Goal: Task Accomplishment & Management: Complete application form

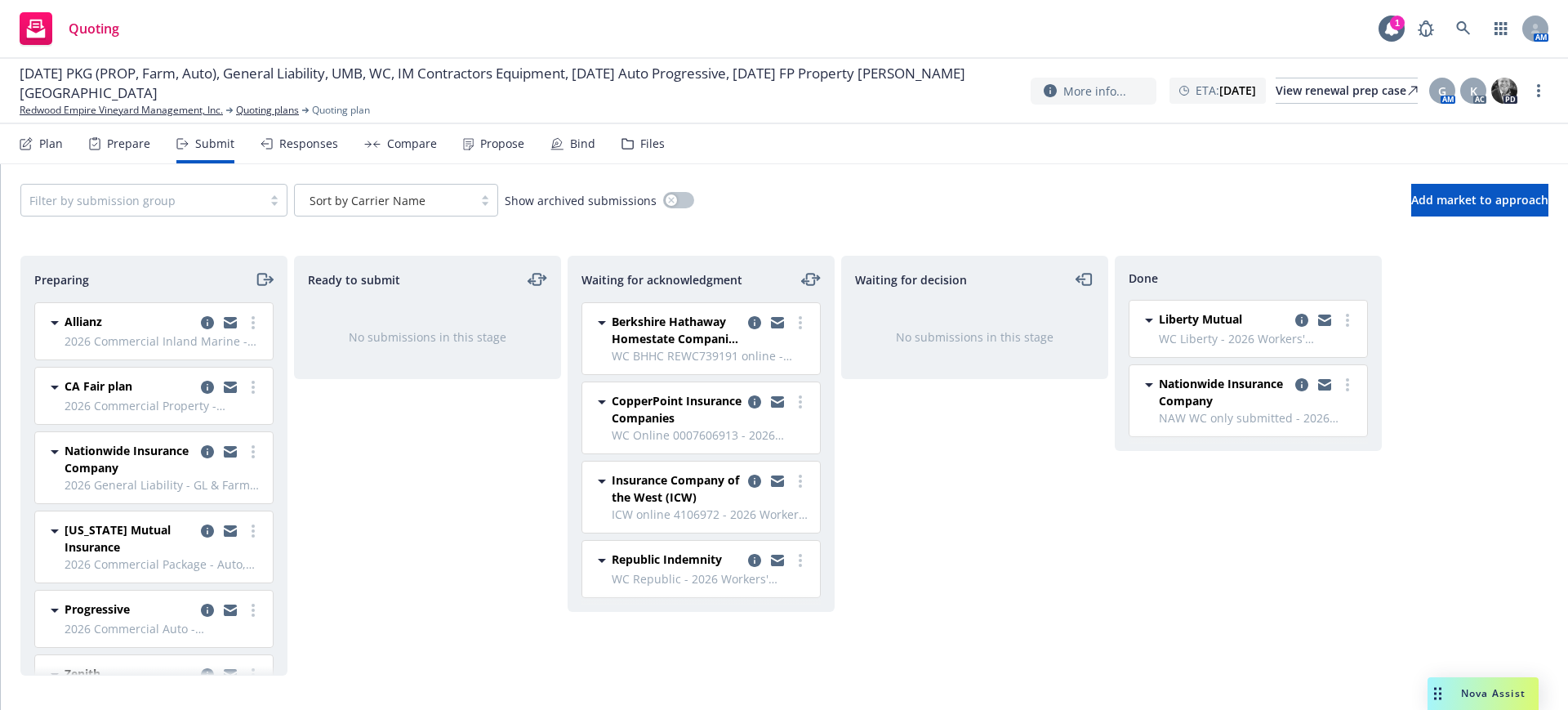
scroll to position [205, 0]
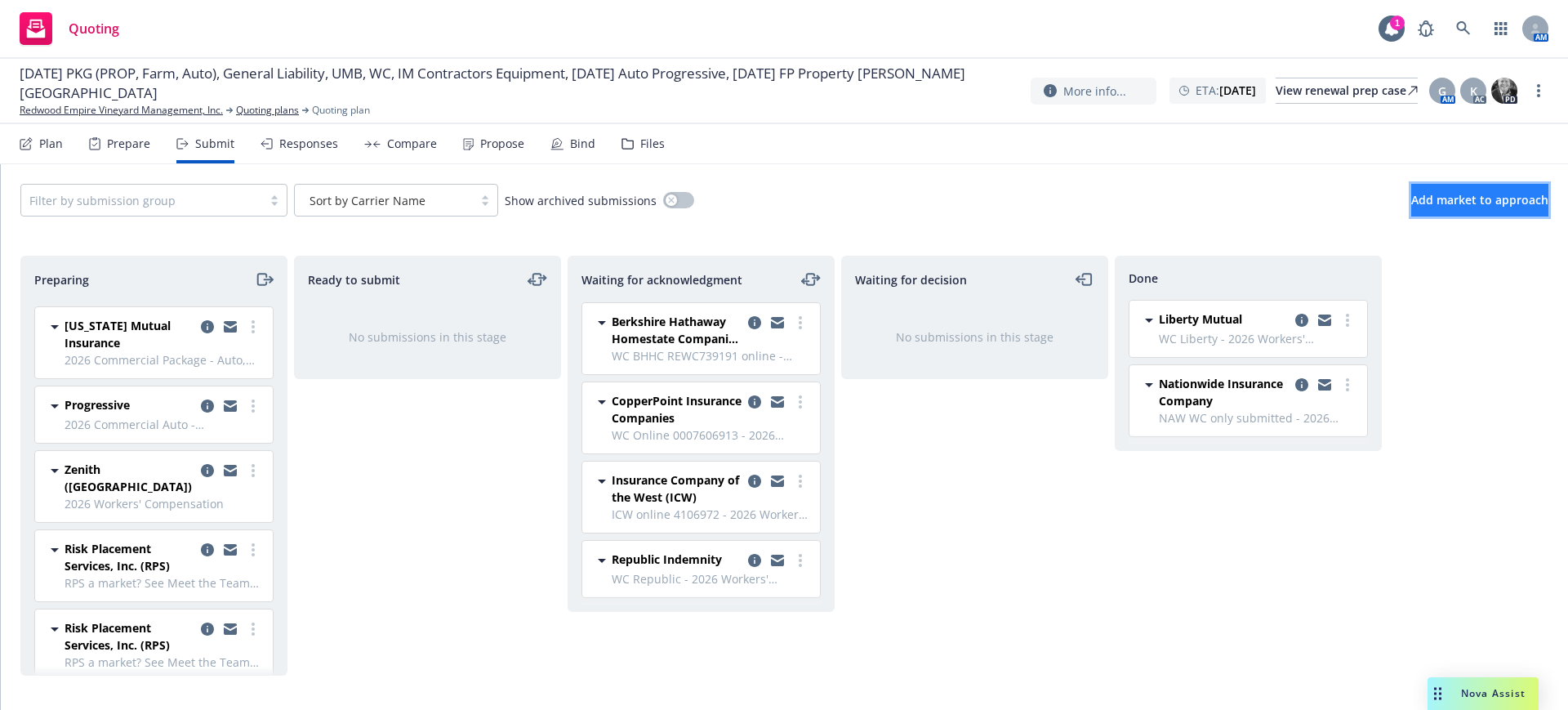
click at [1438, 202] on span "Add market to approach" at bounding box center [1479, 200] width 137 height 16
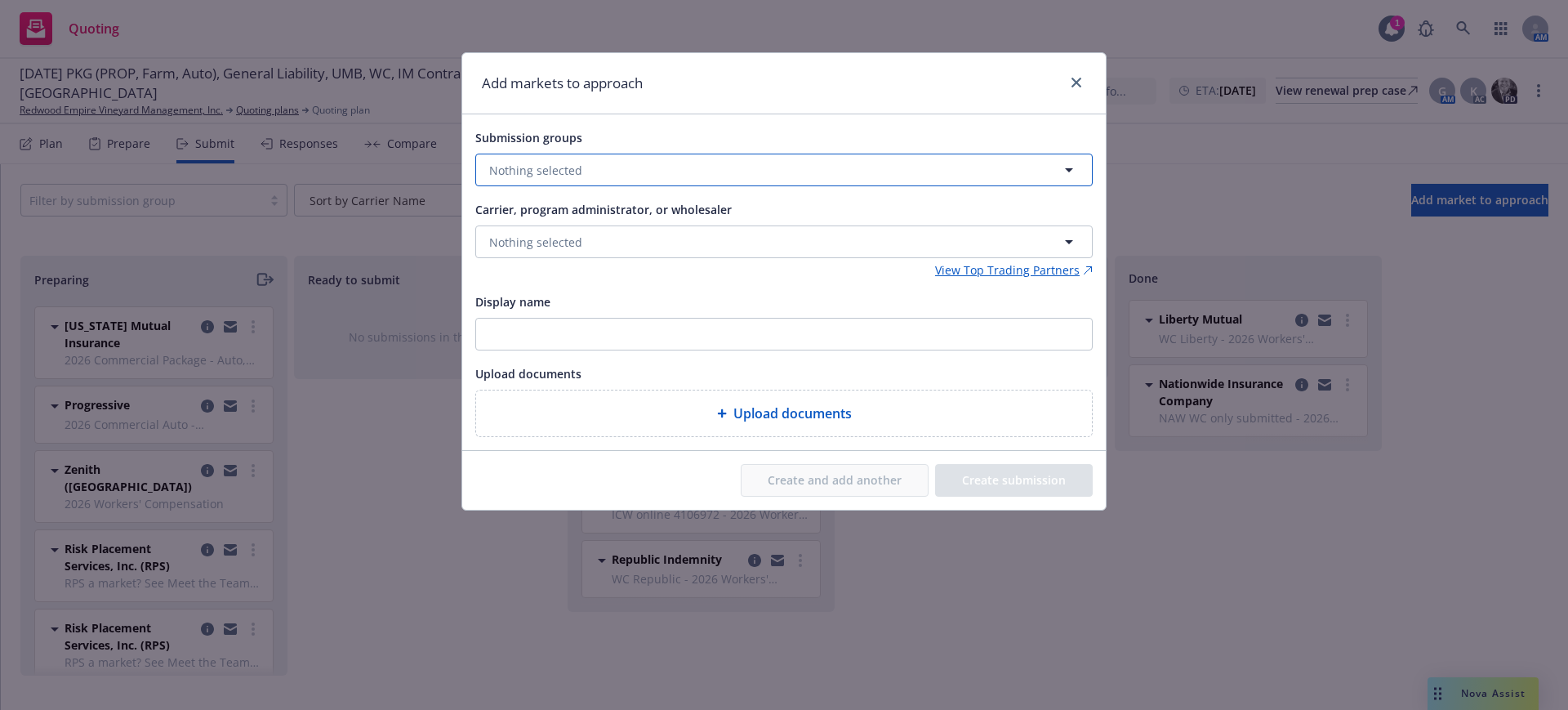
click at [500, 170] on span "Nothing selected" at bounding box center [535, 170] width 93 height 18
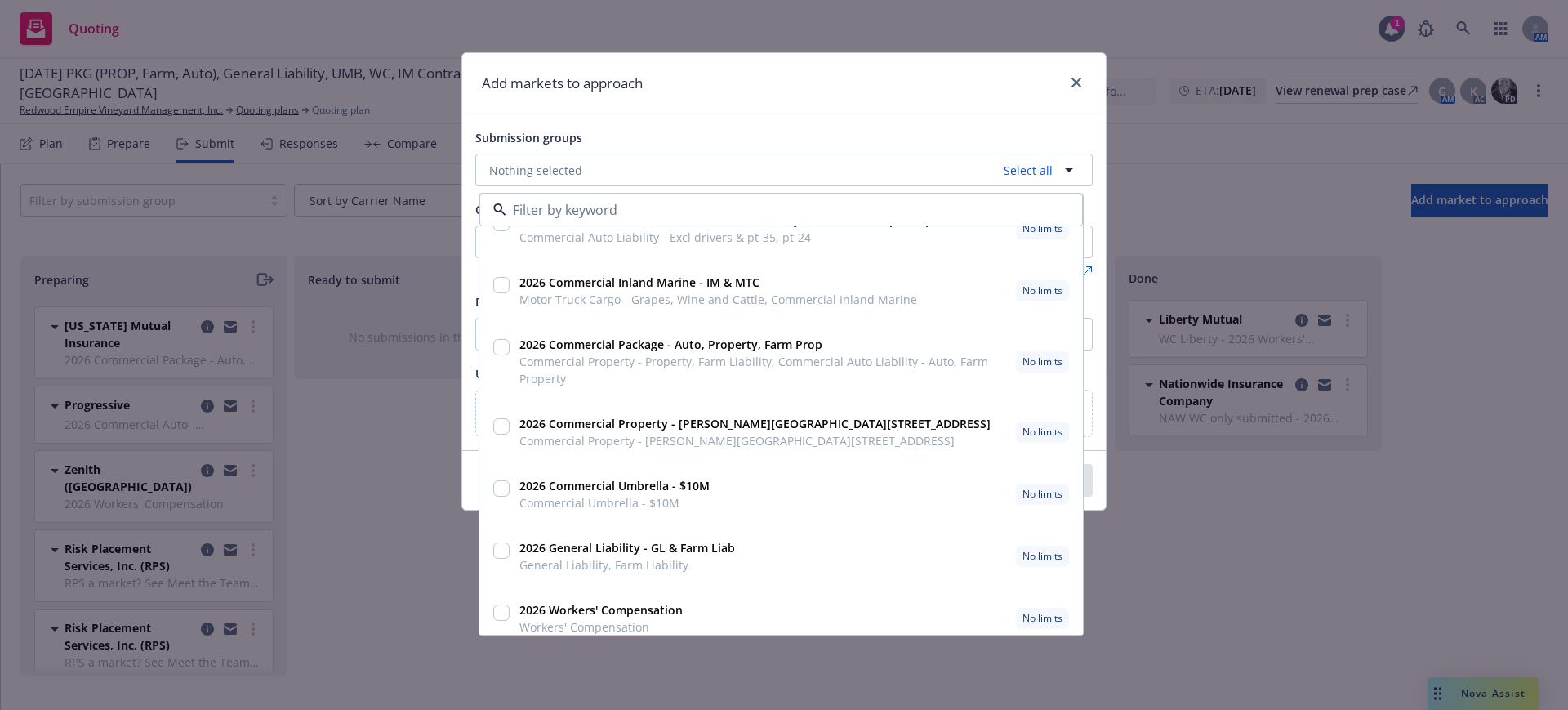
scroll to position [43, 0]
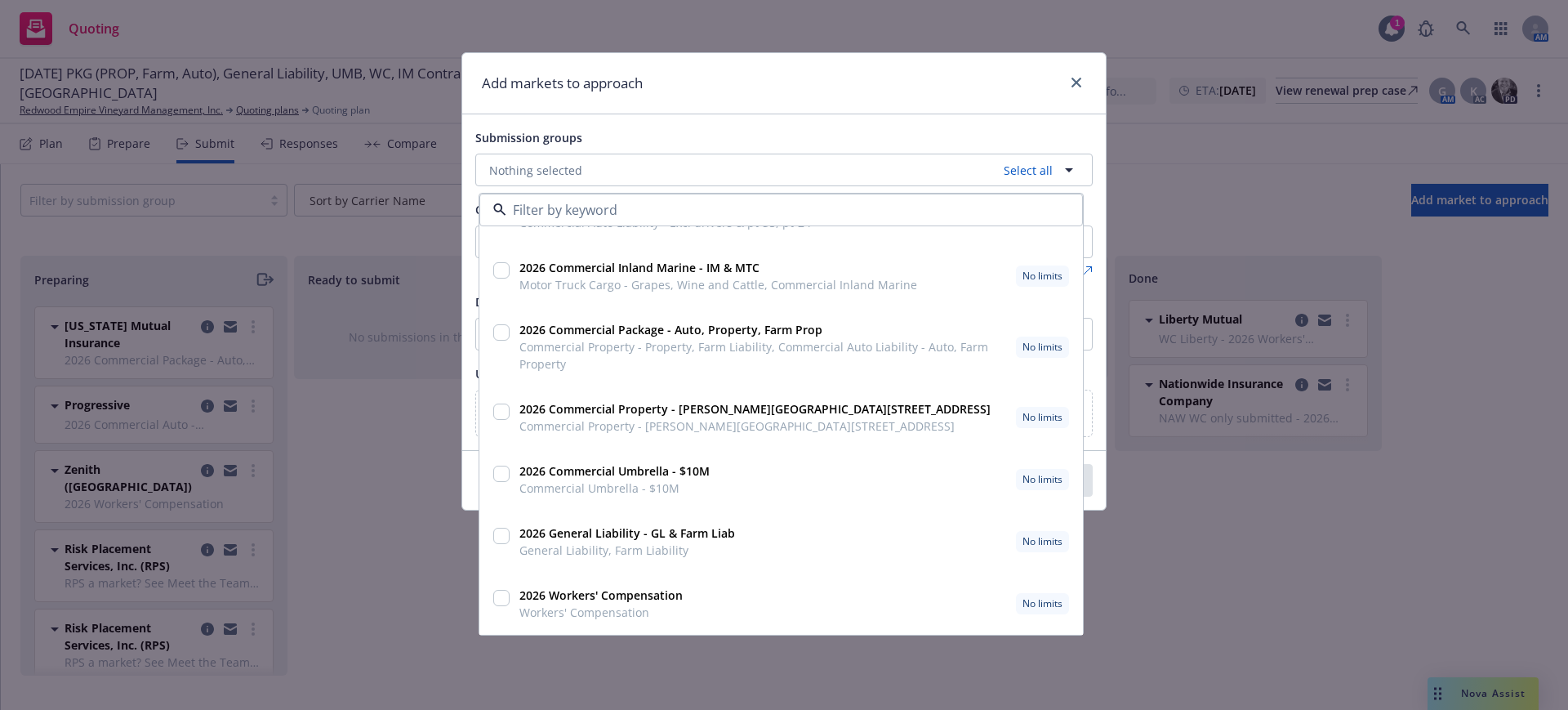
click at [503, 598] on input "checkbox" at bounding box center [501, 597] width 17 height 17
checkbox input "true"
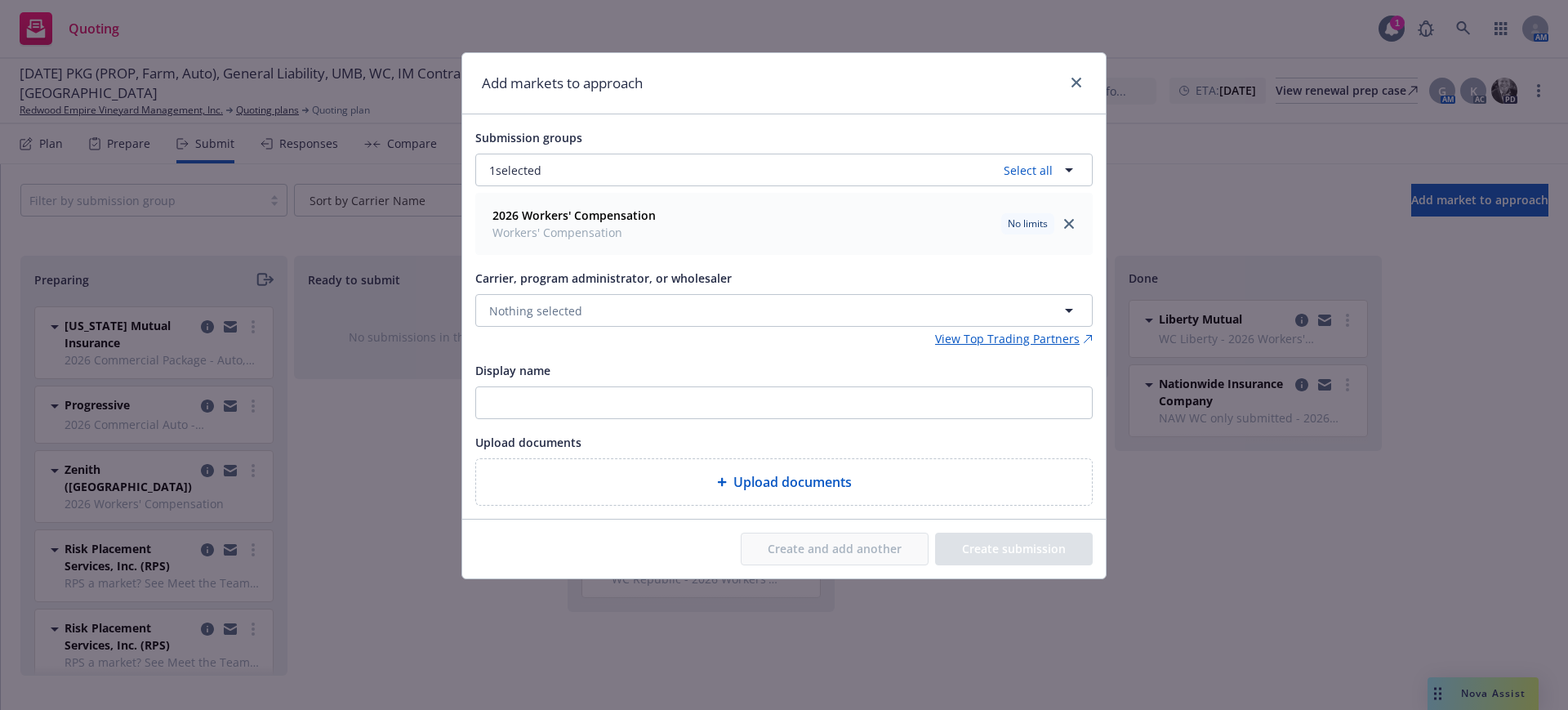
scroll to position [0, 0]
click at [503, 303] on span "Nothing selected" at bounding box center [535, 311] width 93 height 18
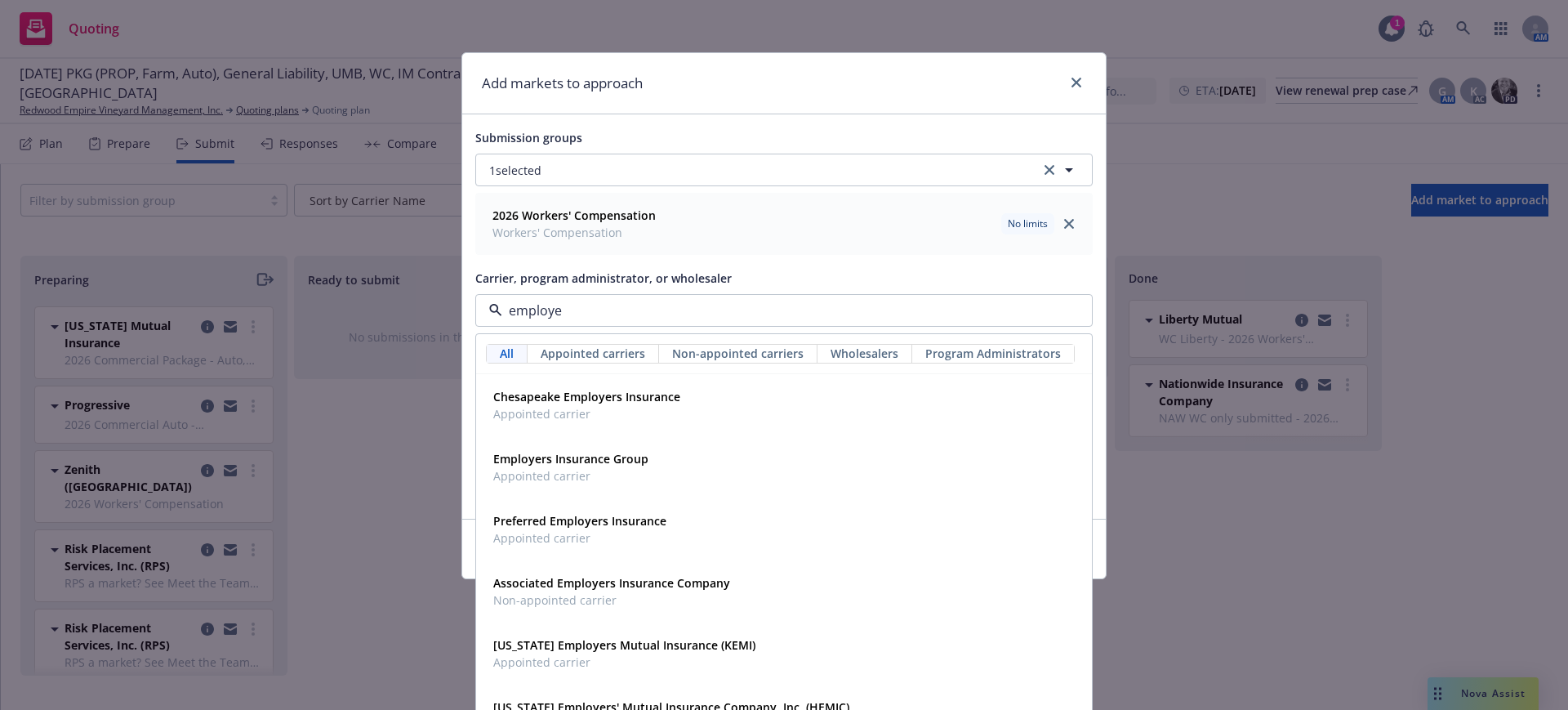
type input "employer"
click at [550, 461] on strong "Employers Insurance Group" at bounding box center [571, 458] width 155 height 16
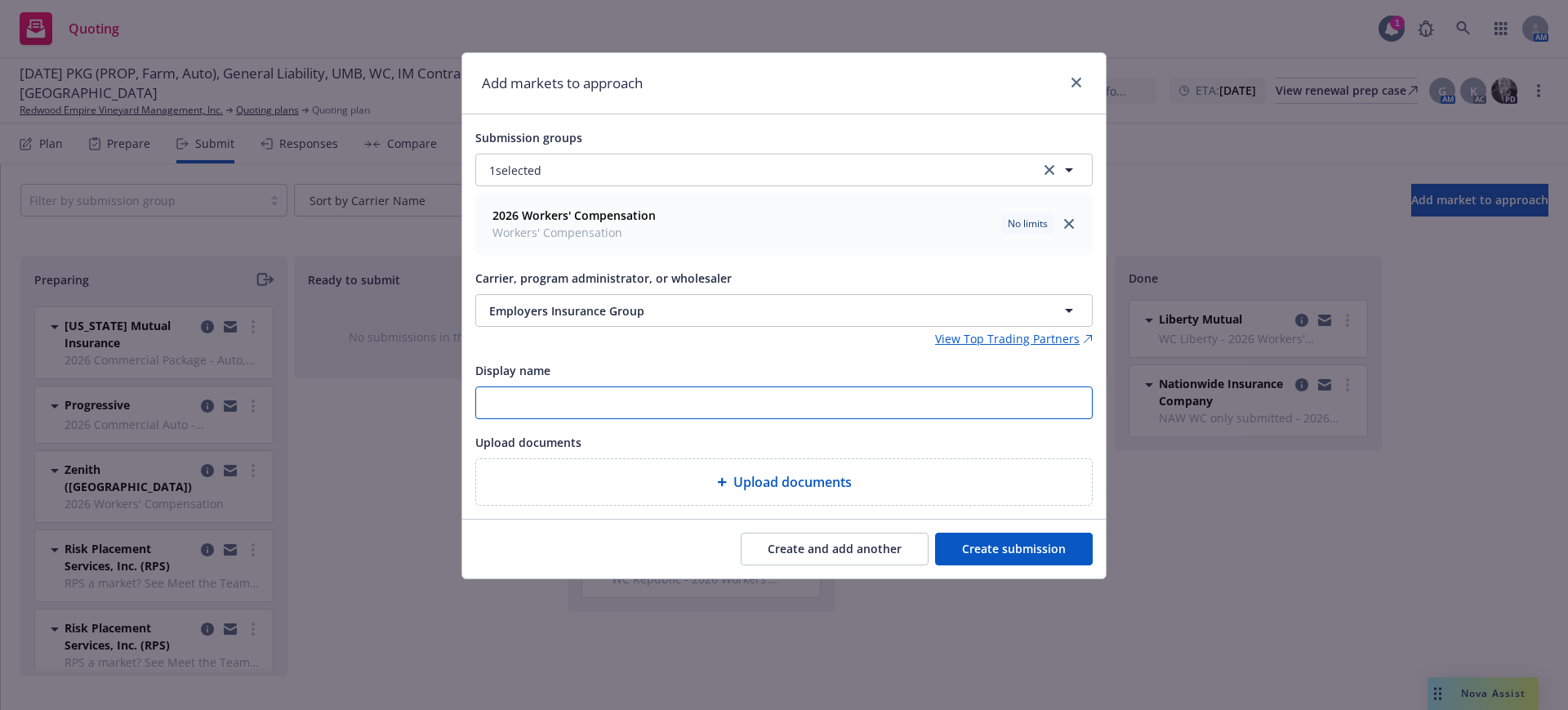
click at [486, 402] on input "Display name" at bounding box center [783, 402] width 616 height 31
type input "Employers Declined - class codes"
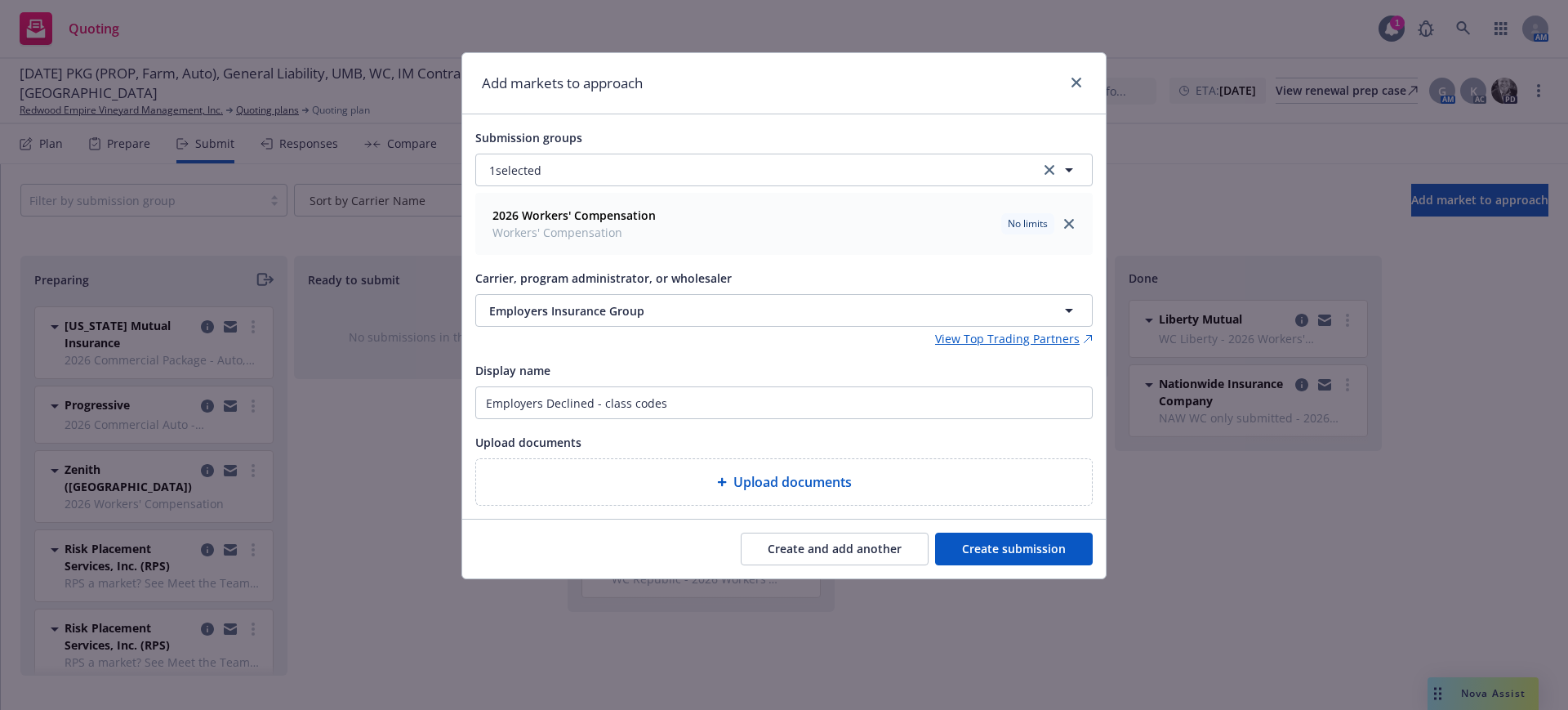
click at [1003, 549] on button "Create submission" at bounding box center [1013, 548] width 158 height 32
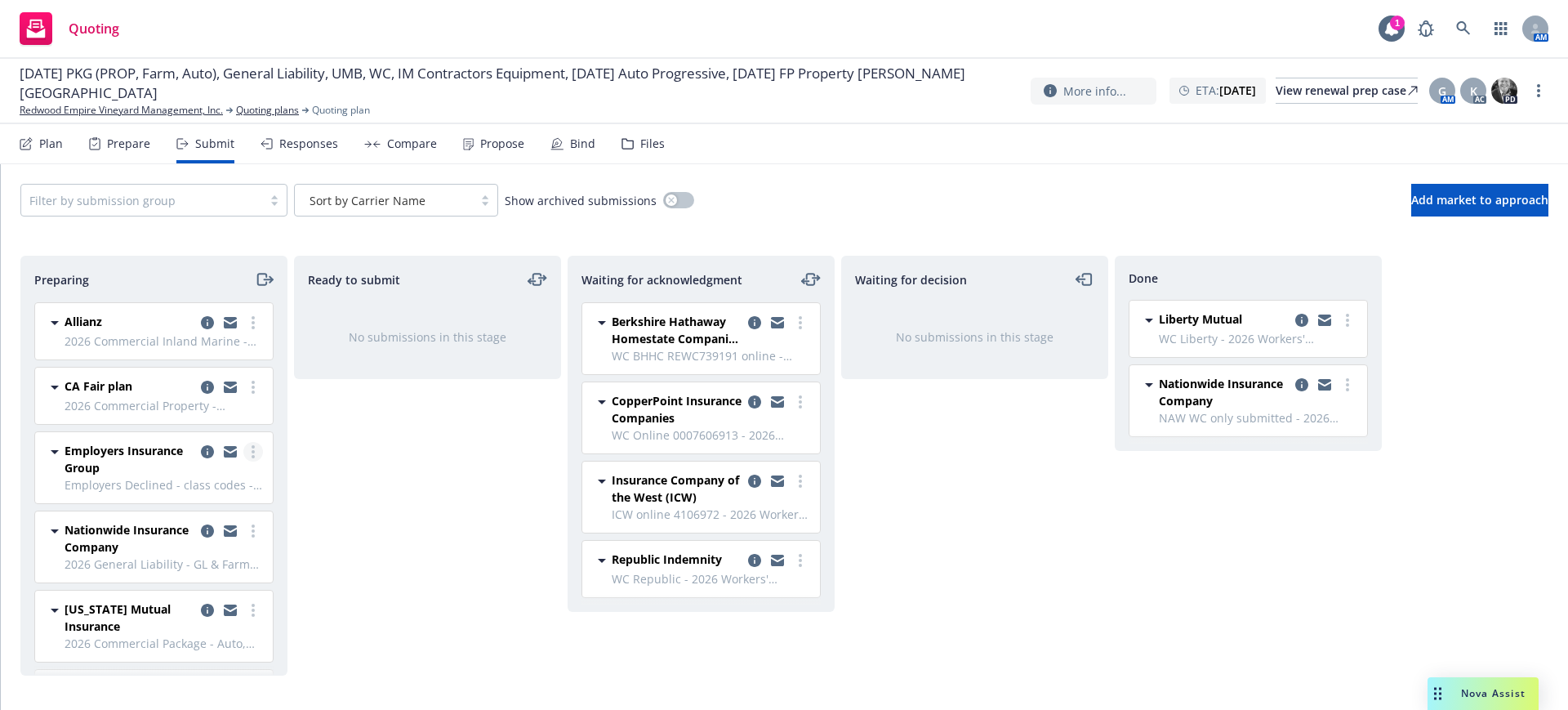
click at [252, 450] on icon "more" at bounding box center [253, 451] width 3 height 13
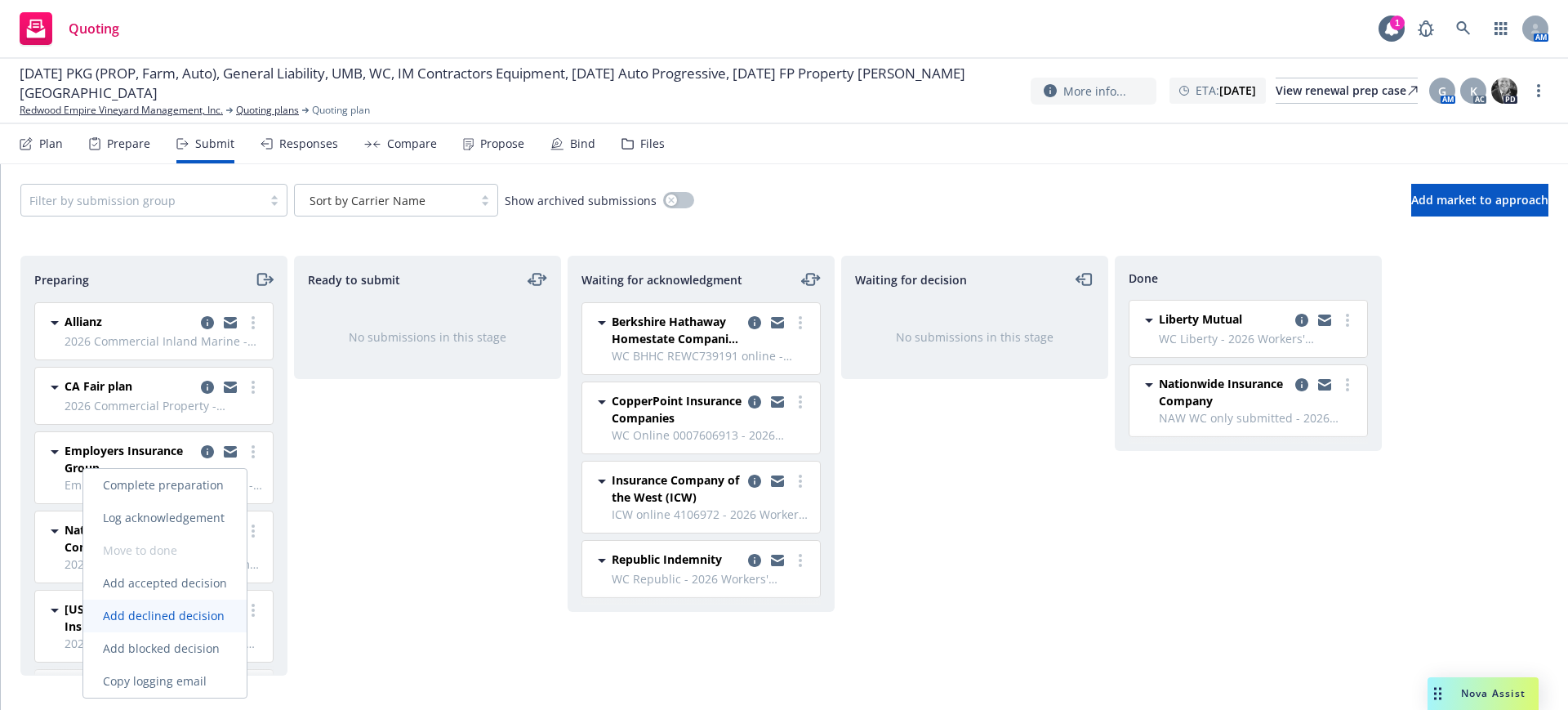
click at [202, 610] on span "Add declined decision" at bounding box center [163, 616] width 161 height 16
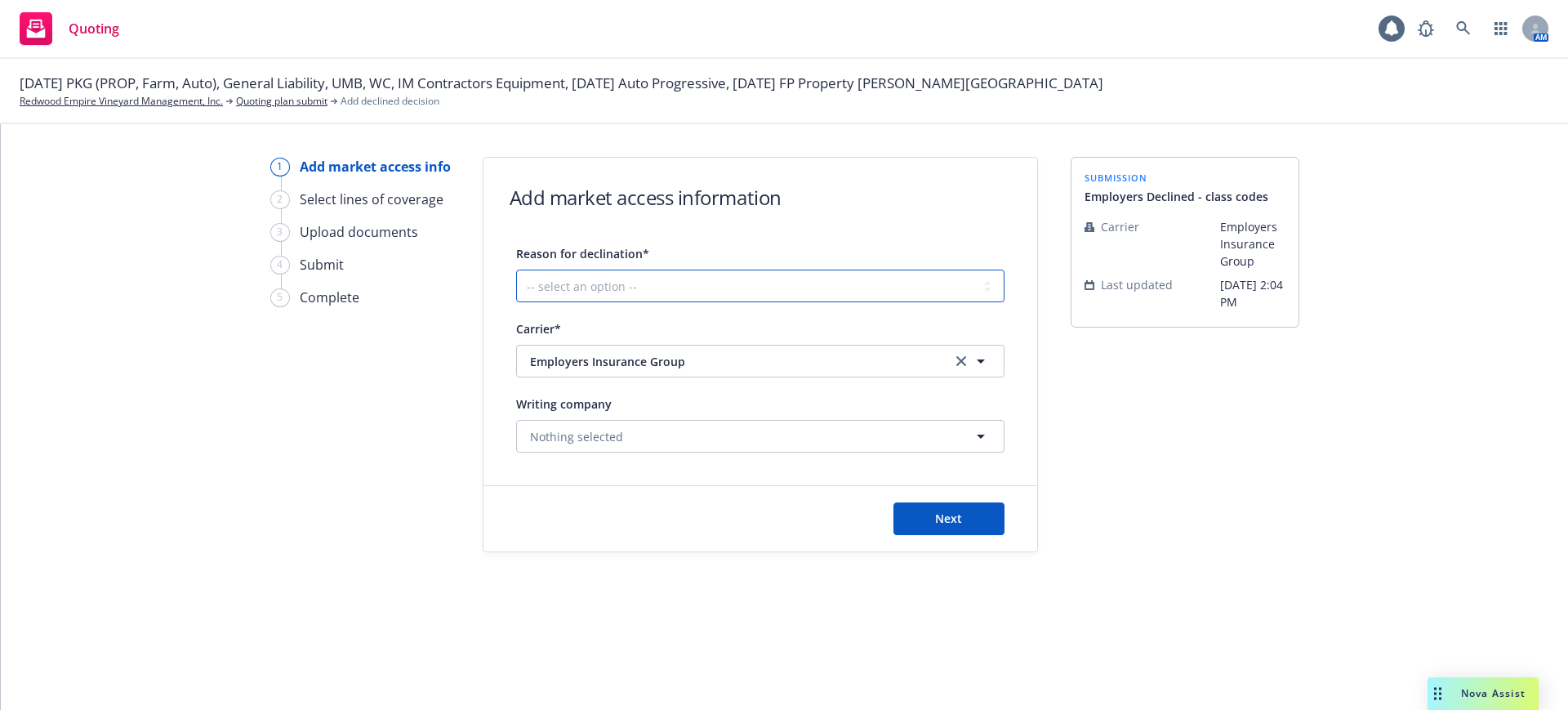
click at [524, 287] on select "-- select an option -- Cannot compete with other markets Carrier non-renewed Ca…" at bounding box center [760, 285] width 488 height 32
select select "DOES_NOT_FIT_UNDERWRITER_APPETITE"
click at [516, 269] on select "-- select an option -- Cannot compete with other markets Carrier non-renewed Ca…" at bounding box center [760, 285] width 488 height 32
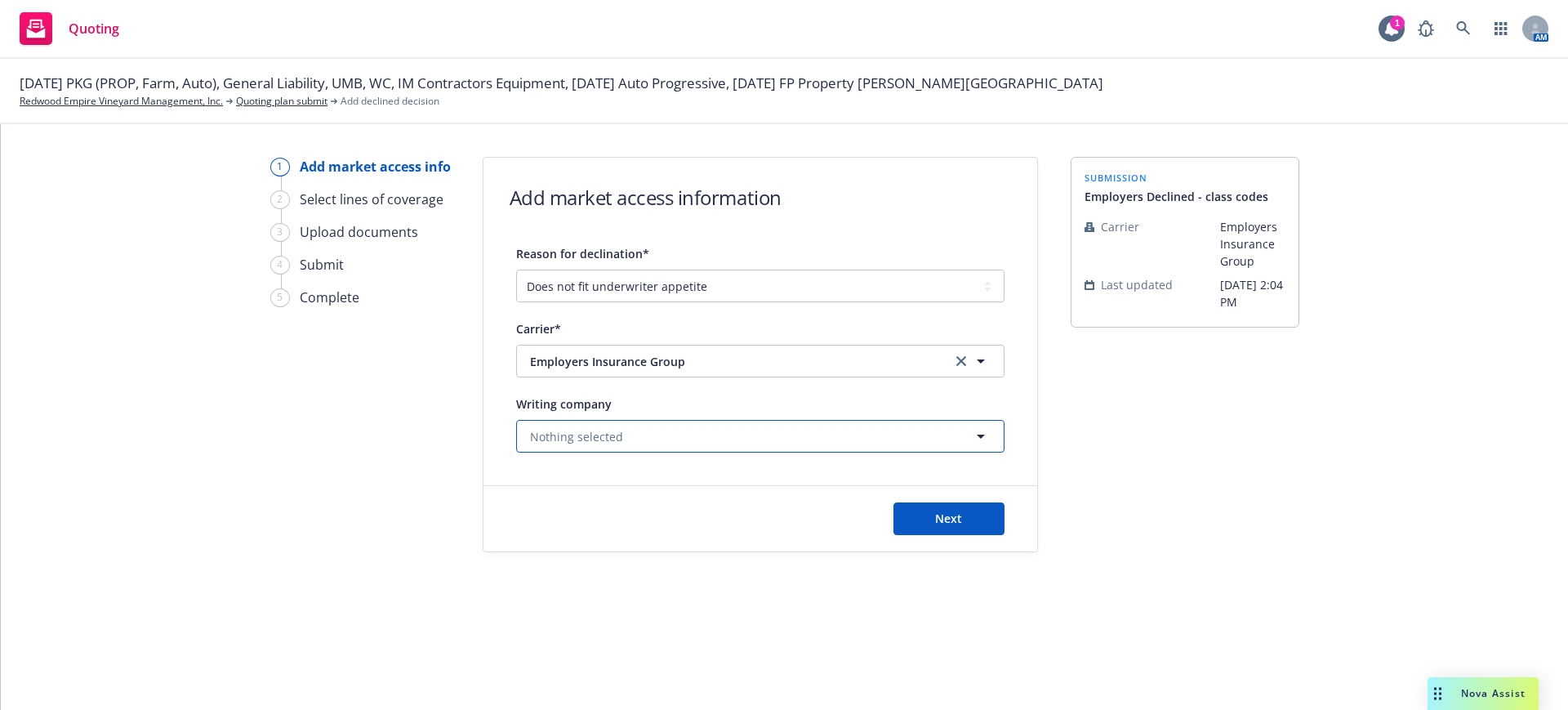
click at [547, 436] on span "Nothing selected" at bounding box center [576, 437] width 93 height 18
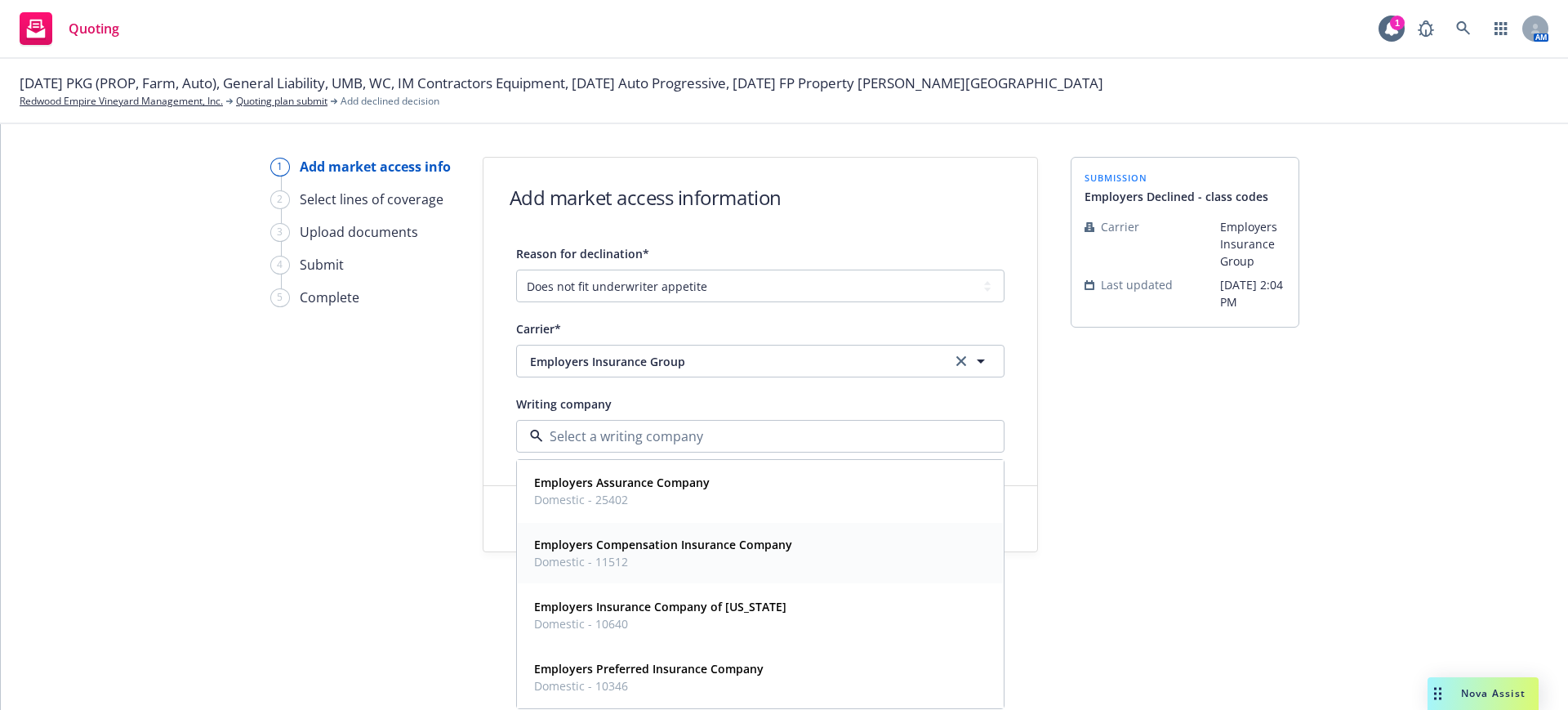
click at [599, 561] on span "Domestic - 11512" at bounding box center [664, 562] width 258 height 18
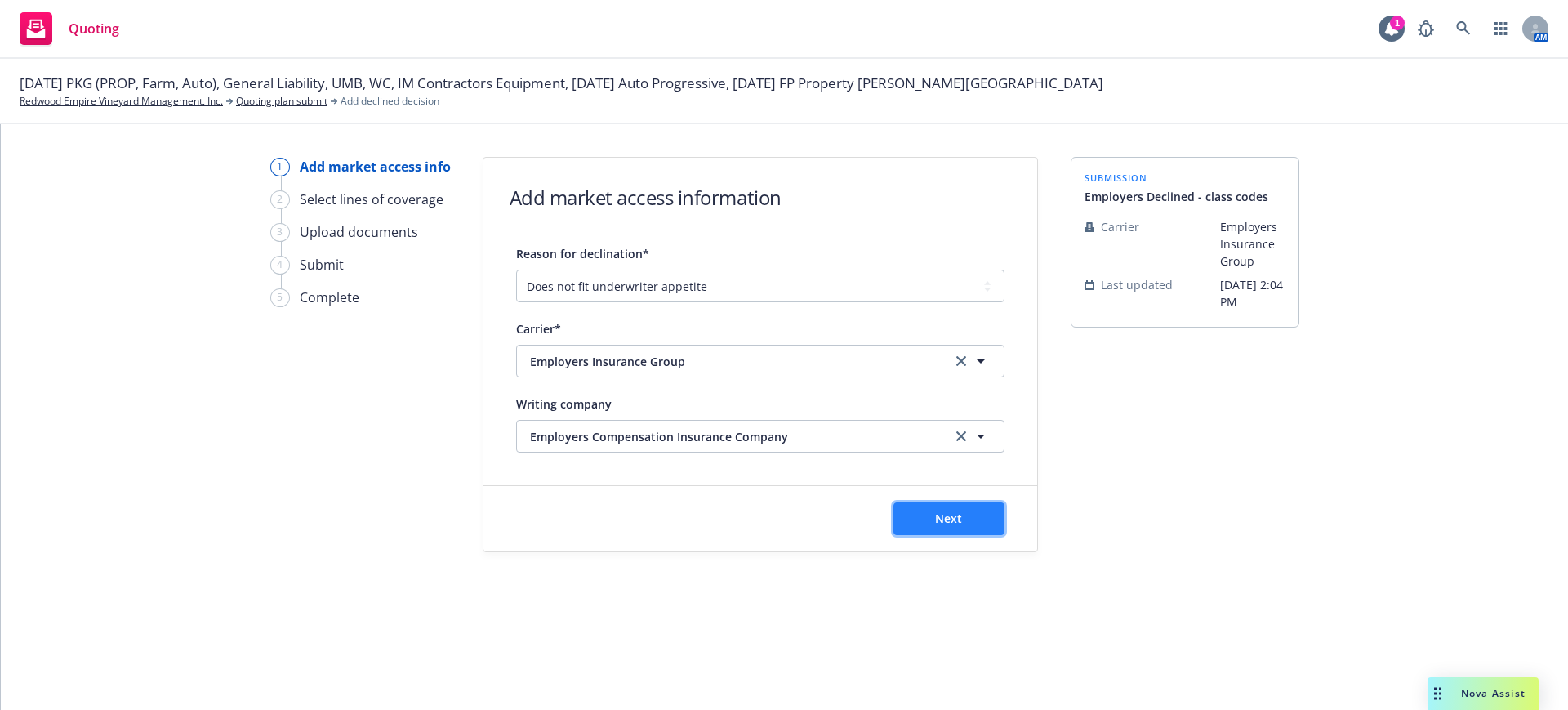
click at [959, 515] on span "Next" at bounding box center [948, 518] width 27 height 16
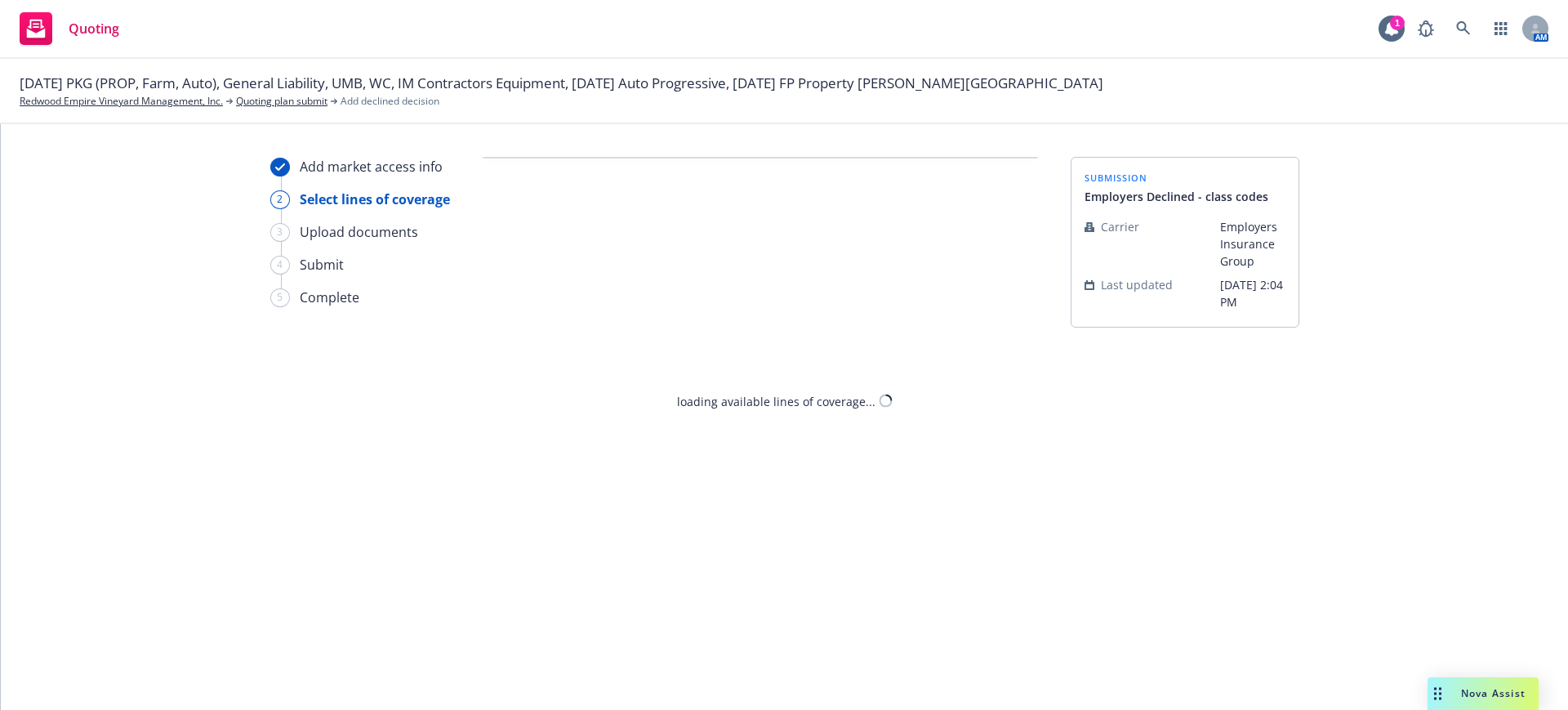
select select "DOES_NOT_FIT_UNDERWRITER_APPETITE"
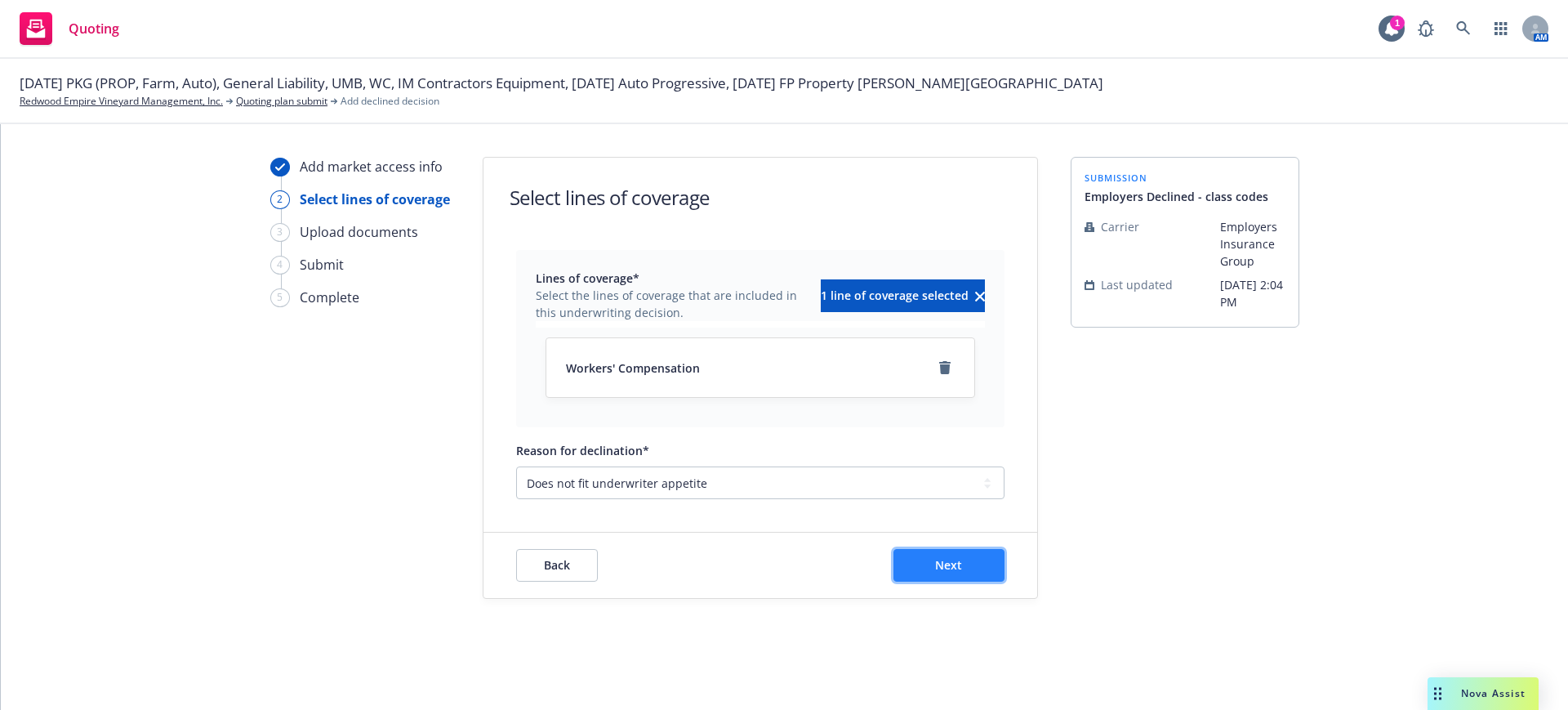
click at [963, 560] on button "Next" at bounding box center [948, 565] width 111 height 32
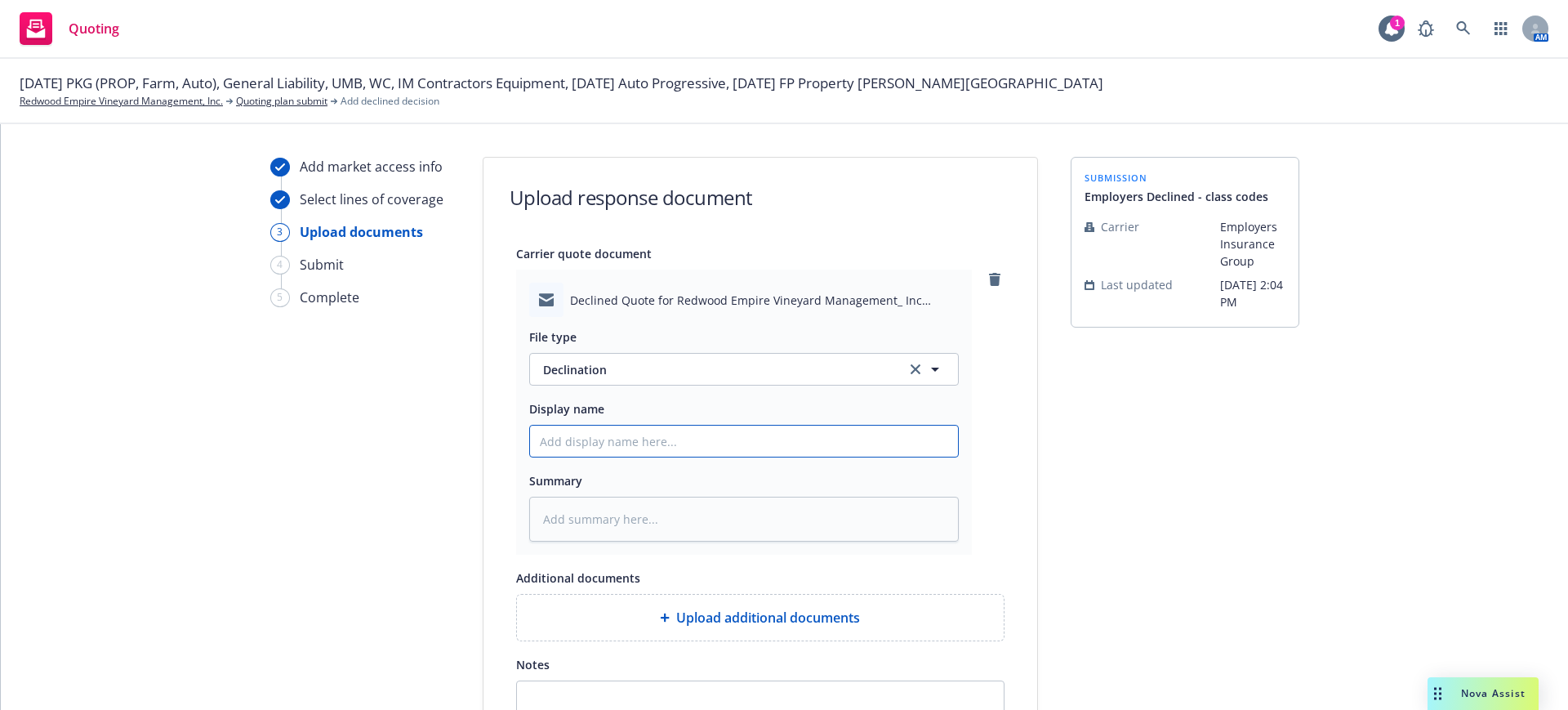
click at [534, 436] on input "Display name" at bounding box center [743, 442] width 428 height 31
type textarea "x"
type input "E"
type textarea "x"
type input "EM"
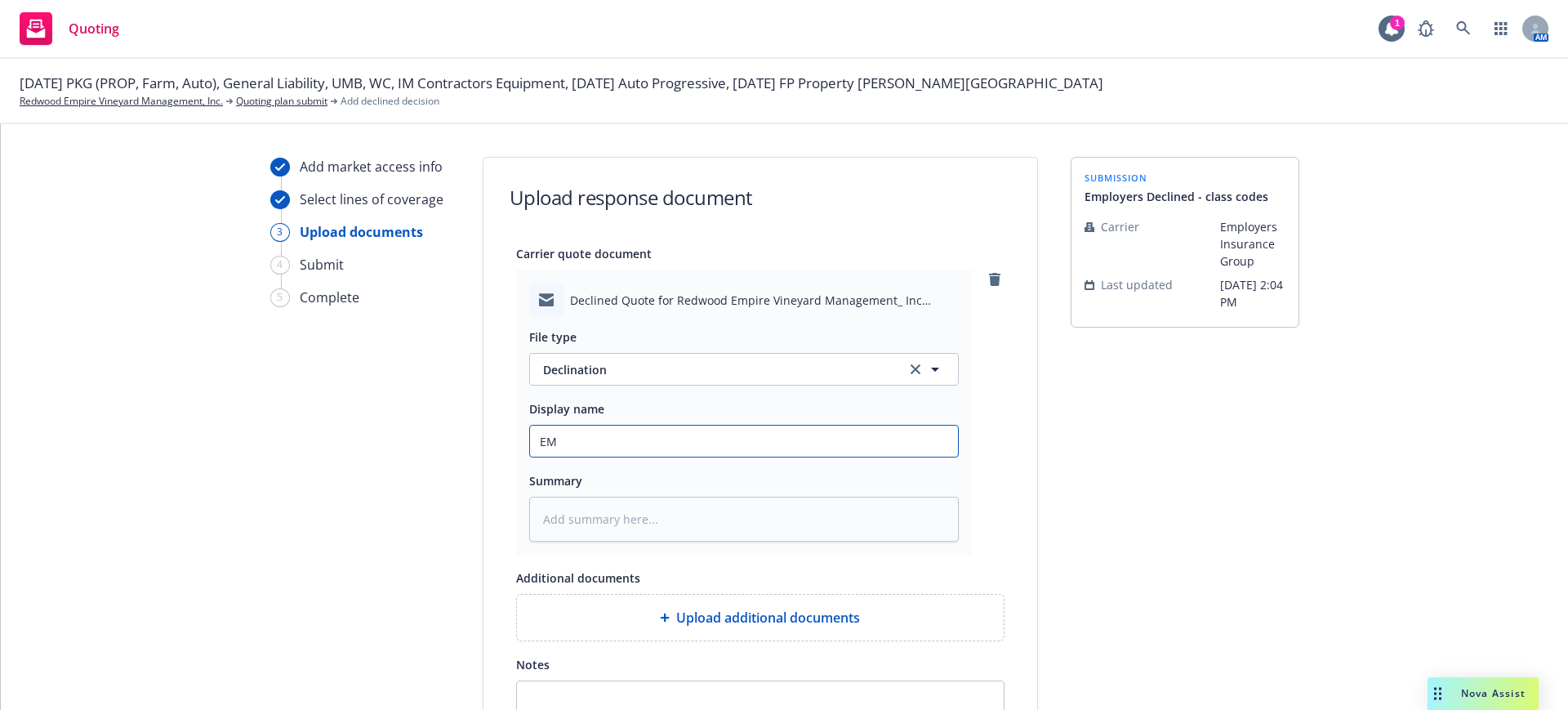
type textarea "x"
type input "EMp"
type textarea "x"
type input "EMpl"
type textarea "x"
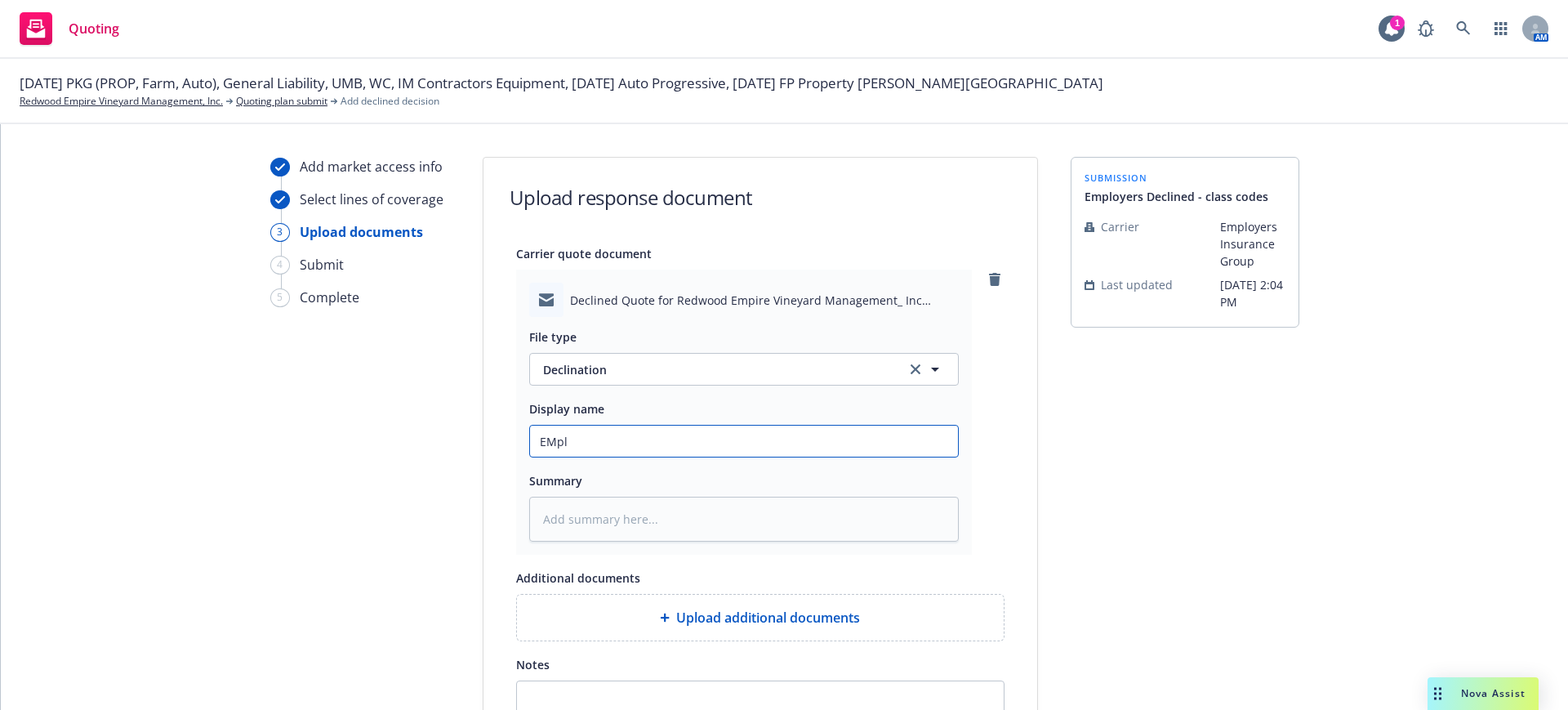
type input "EMplo"
type textarea "x"
type input "EMploy"
type textarea "x"
type input "EMploye"
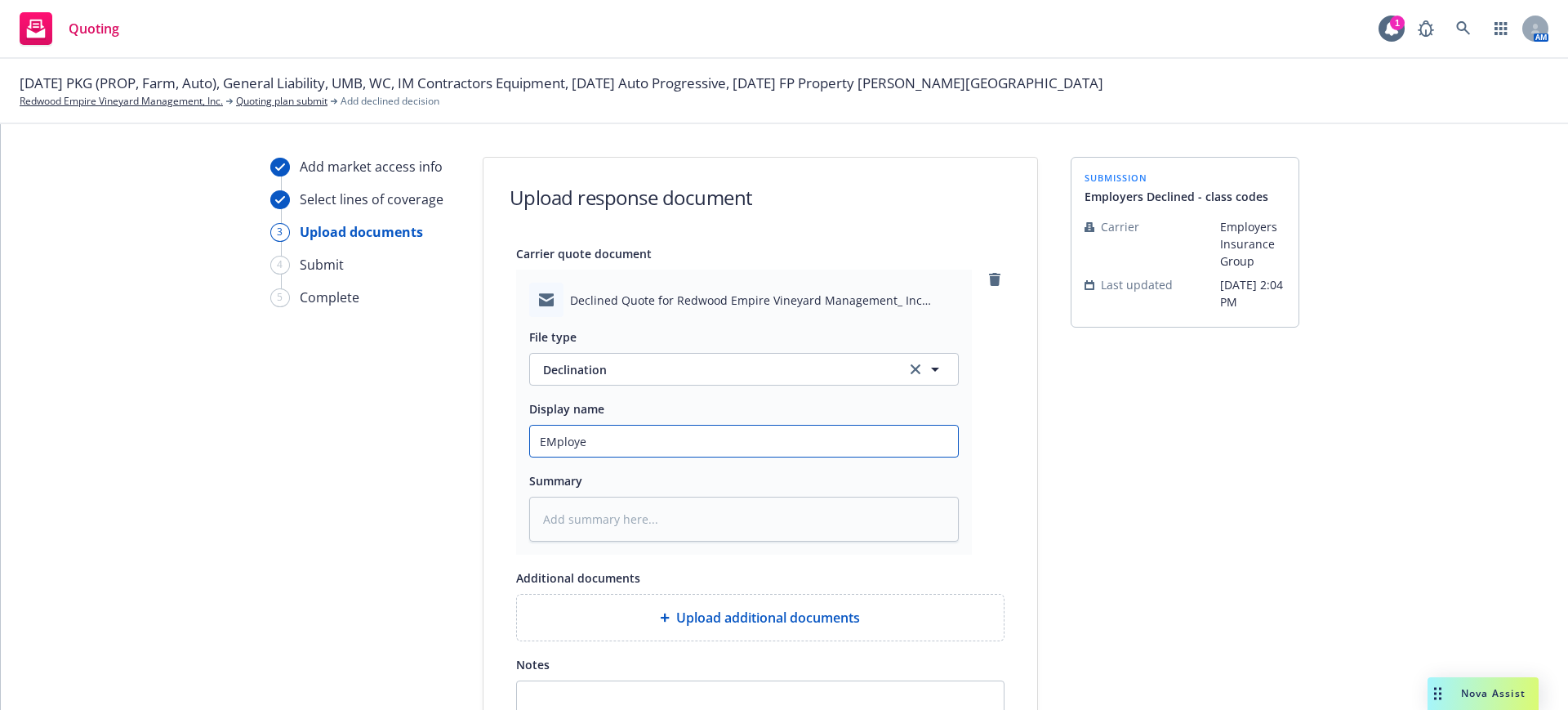
type textarea "x"
type input "EMployer"
type textarea "x"
type input "EMployers"
type textarea "x"
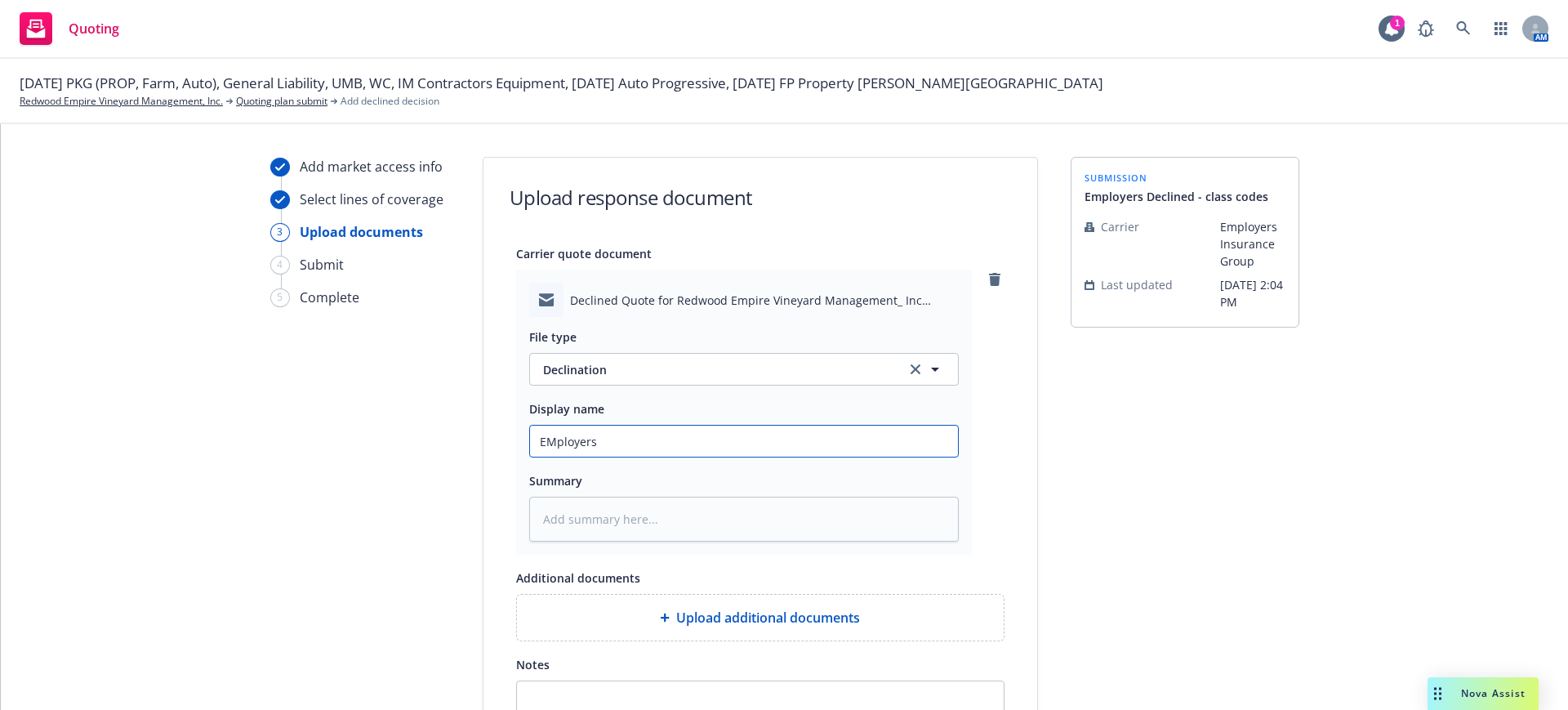
type input "EMployers"
type textarea "x"
type input "EMployers D"
type textarea "x"
type input "EMployers De"
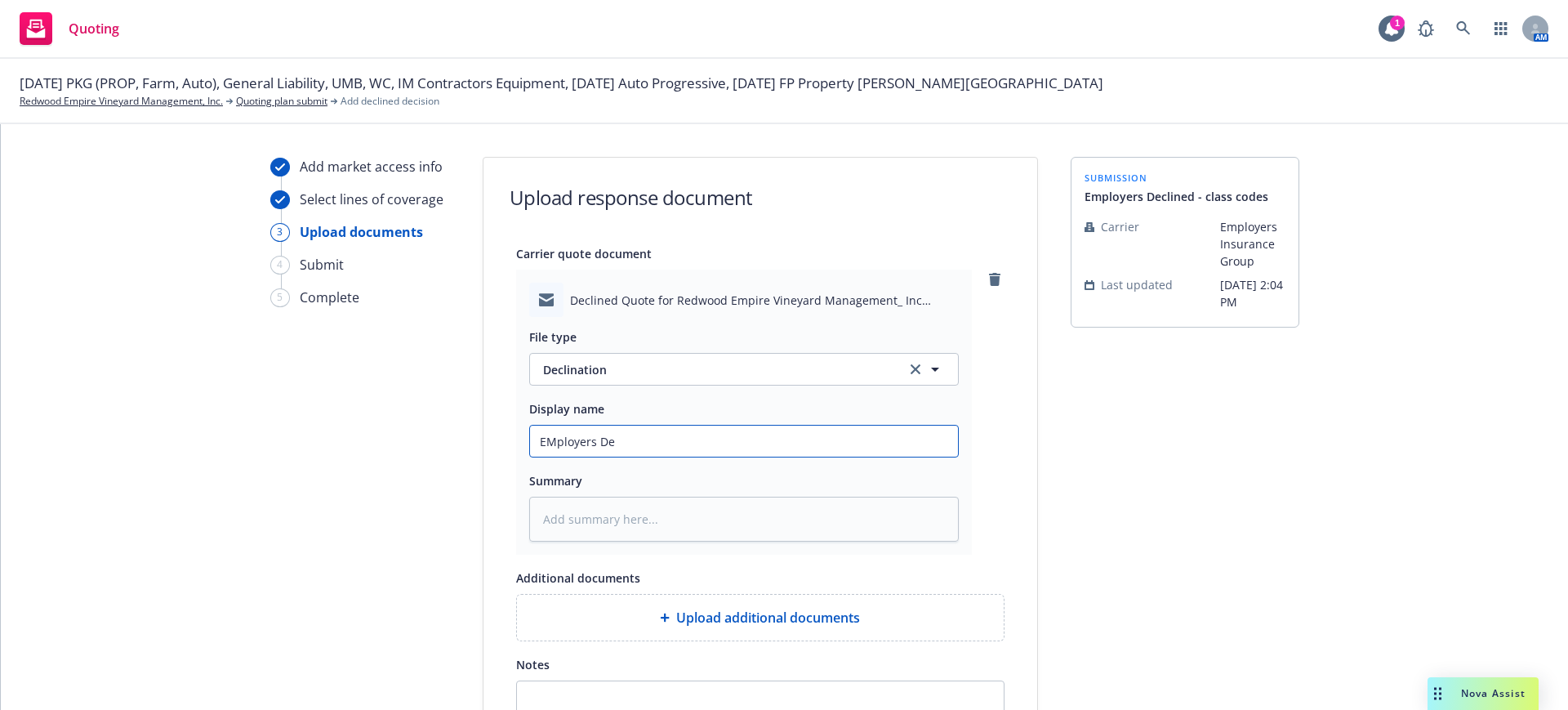
type textarea "x"
type input "EMployers Dec"
type textarea "x"
type input "EMployers Decl"
type textarea "x"
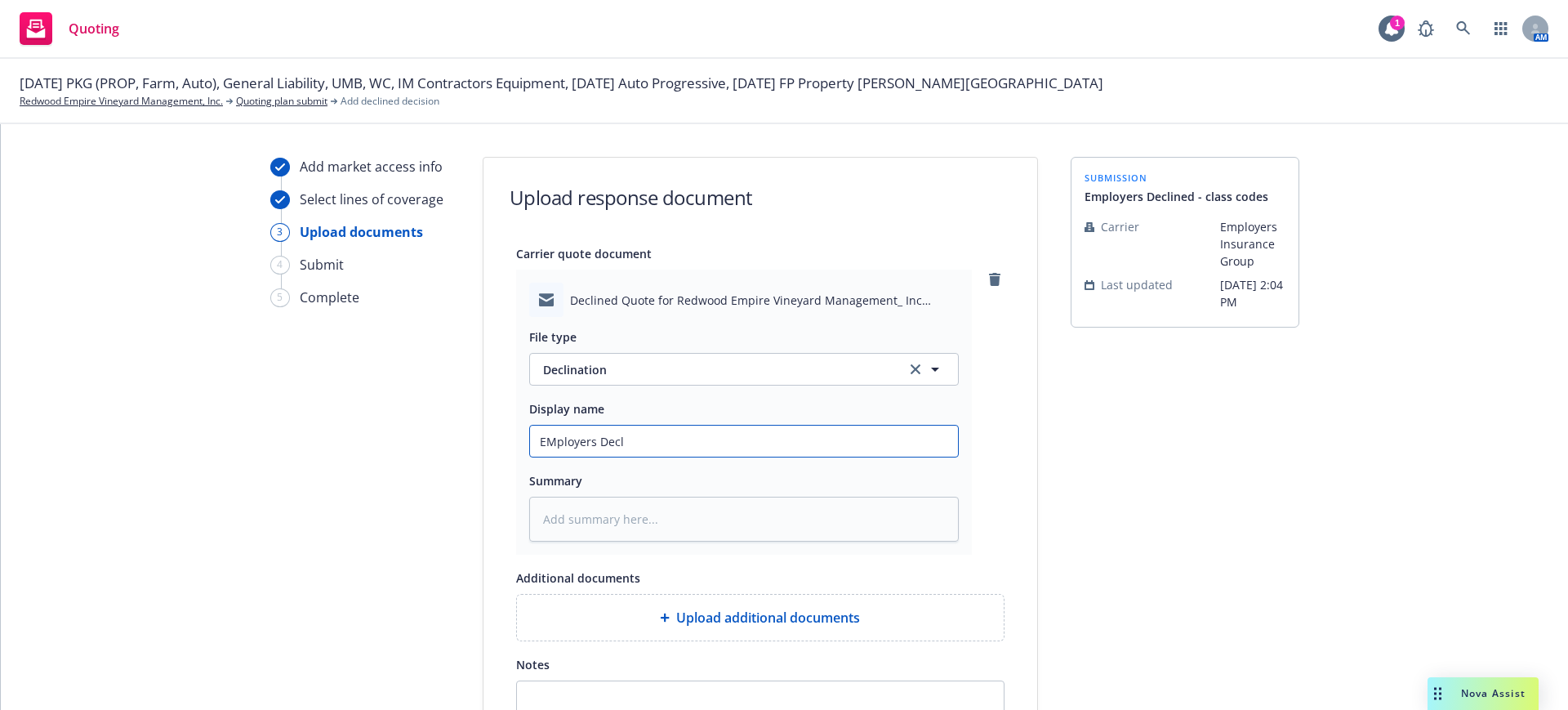
type input "EMployers Decli"
type textarea "x"
type input "EMployers Declin"
type textarea "x"
type input "EMployers Decline"
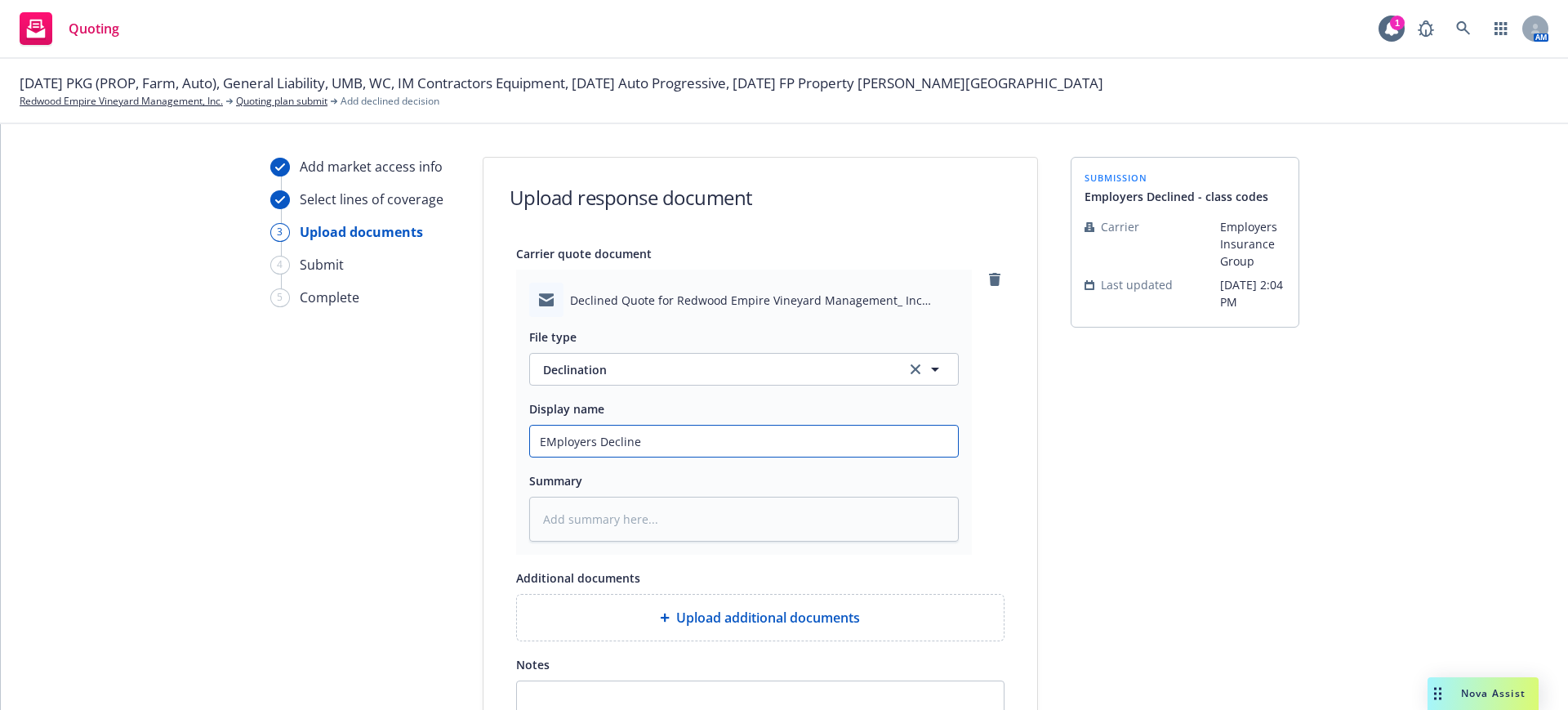
type textarea "x"
type input "EMployers Decline"
type textarea "x"
type input "EMployers Decline -"
type textarea "x"
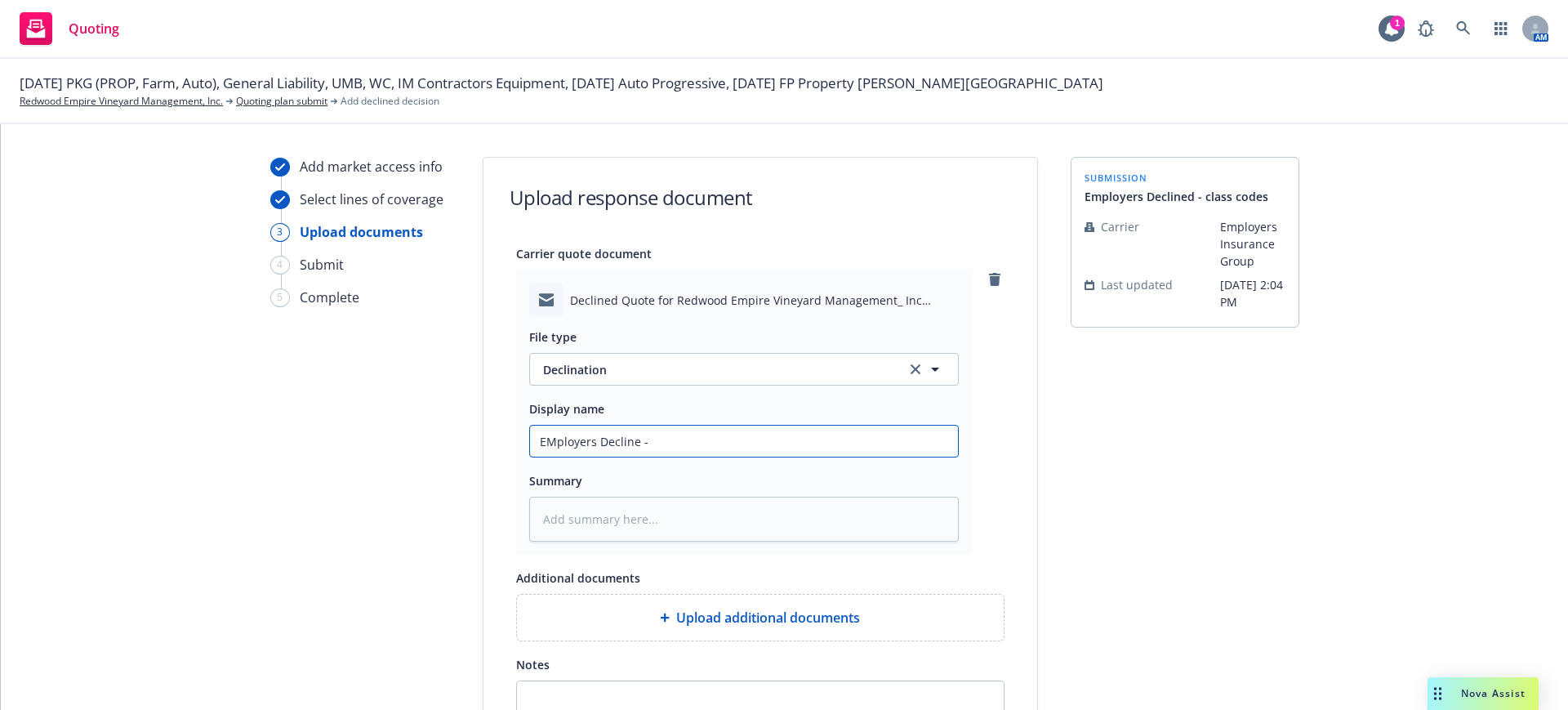
type input "EMployers Decline -"
type textarea "x"
type input "EMployers Decline - C"
type textarea "x"
type input "EMployers Decline - Cl"
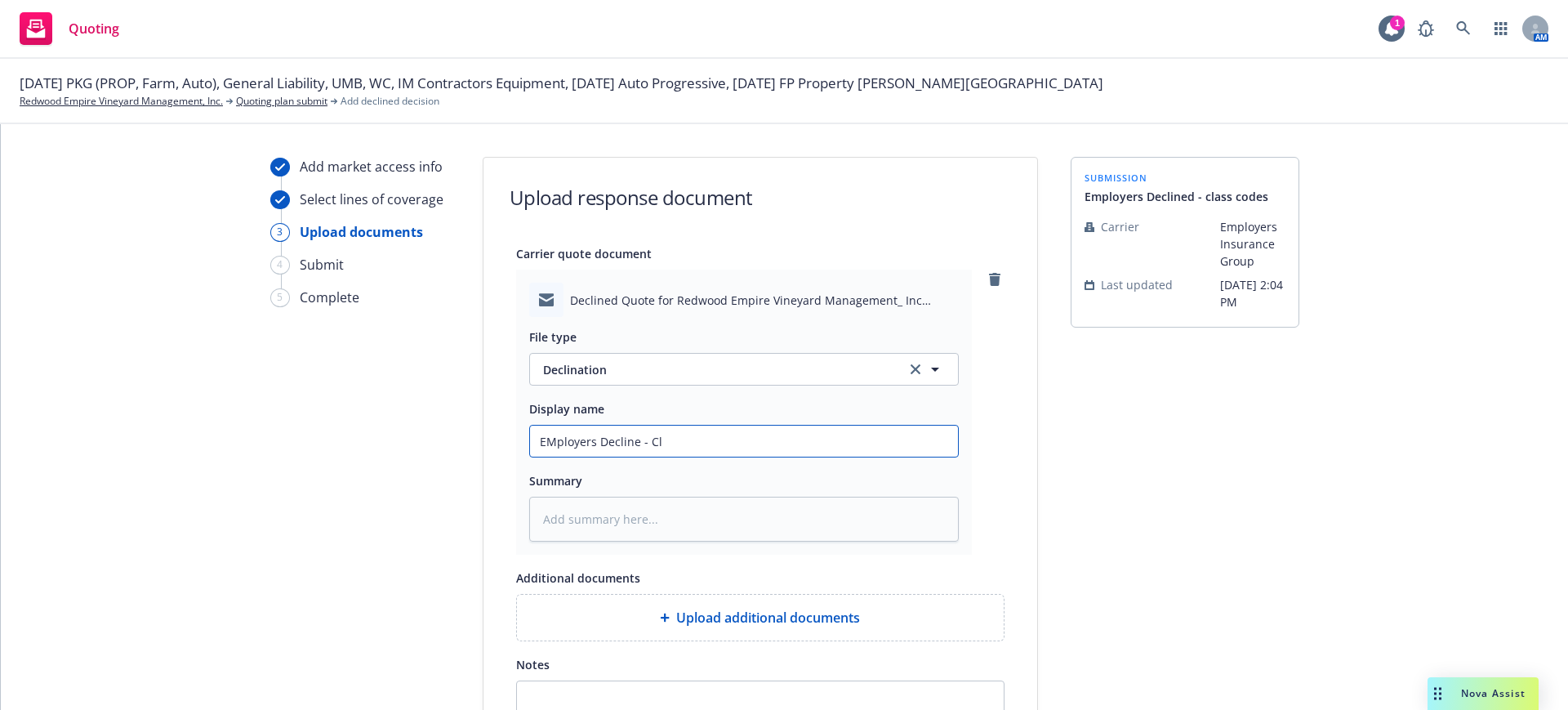
type textarea "x"
type input "EMployers Decline - Cla"
type textarea "x"
type input "EMployers Decline - Clas"
type textarea "x"
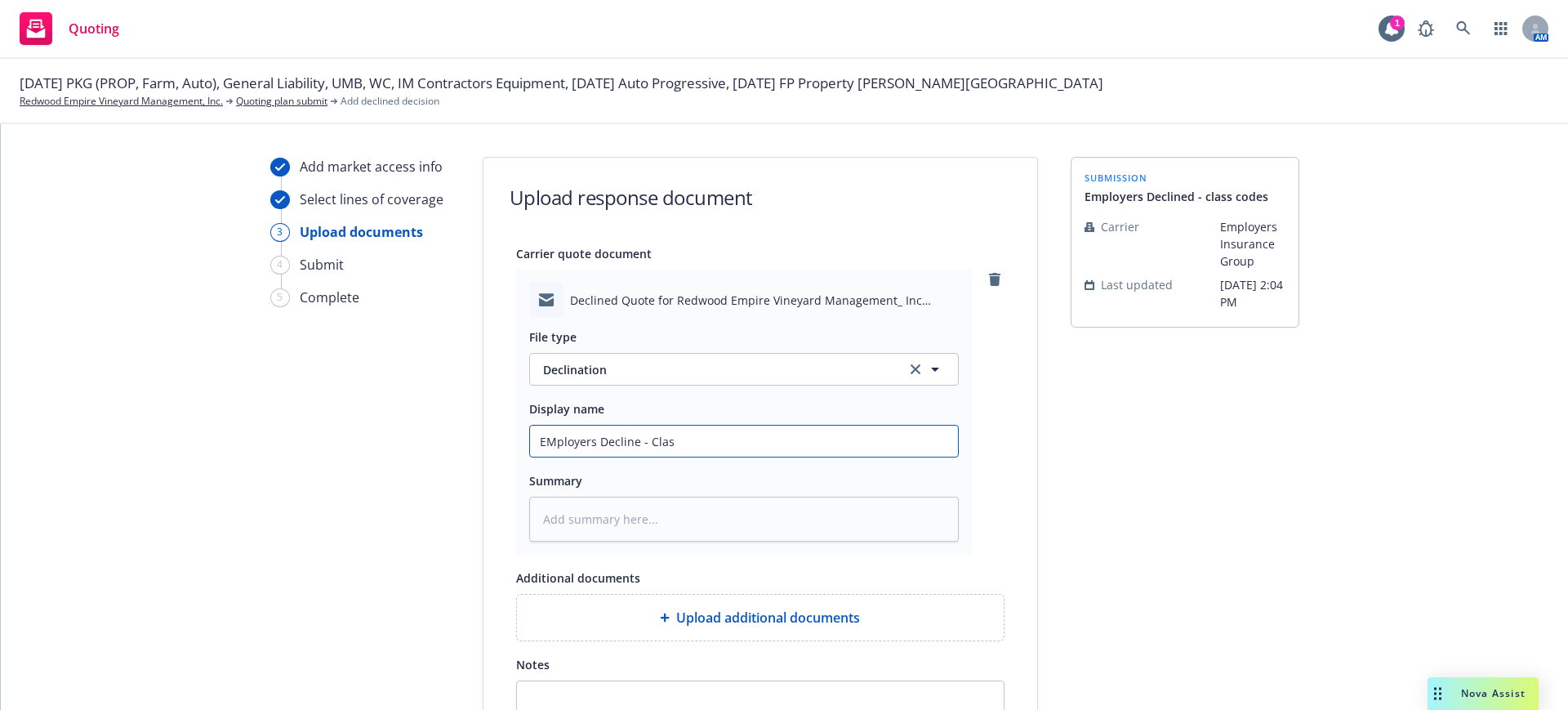
type input "EMployers Decline - Class"
type textarea "x"
type input "EMployers Decline - Class"
type textarea "x"
type input "EMployers Decline - Class c"
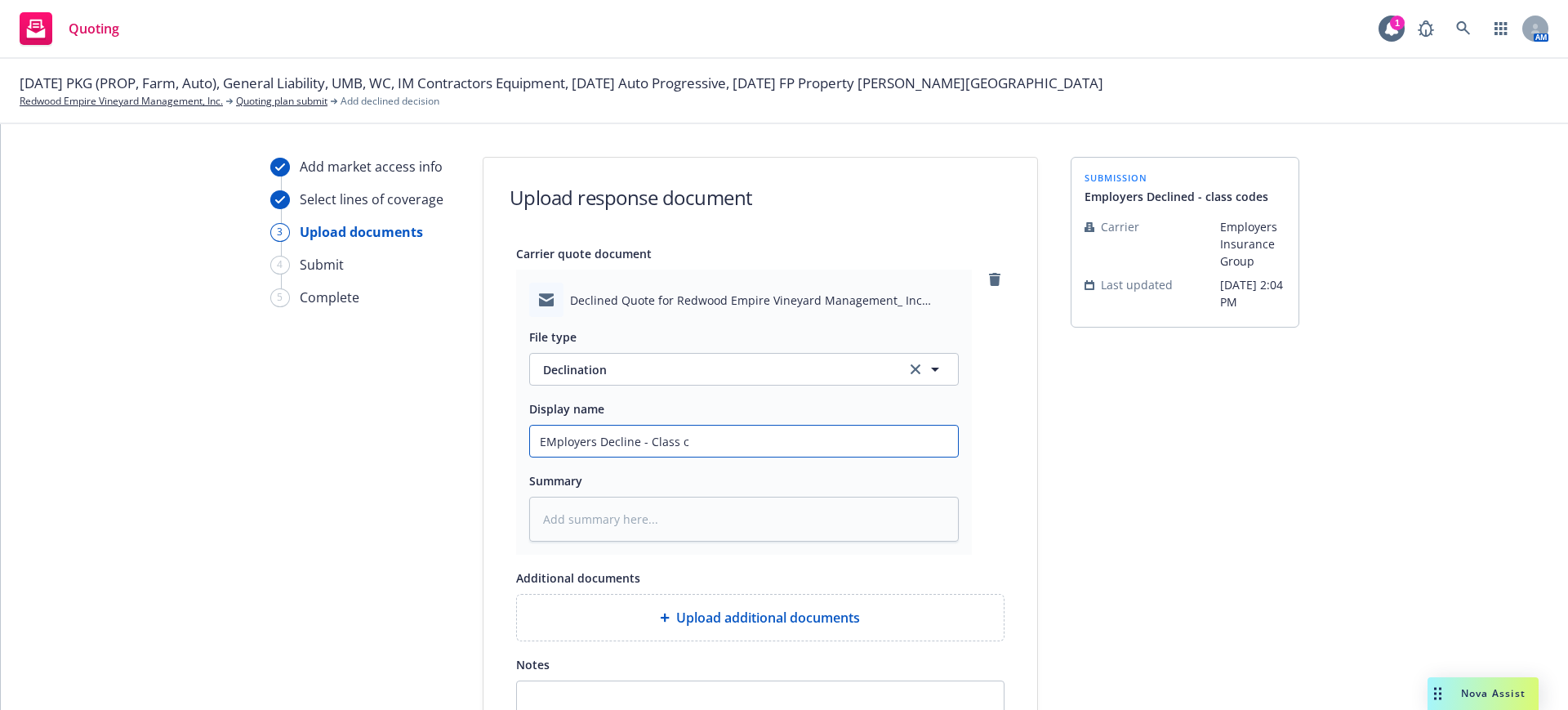
type textarea "x"
type input "EMployers Decline - Class co"
type textarea "x"
type input "EMployers Decline - Class cod"
type textarea "x"
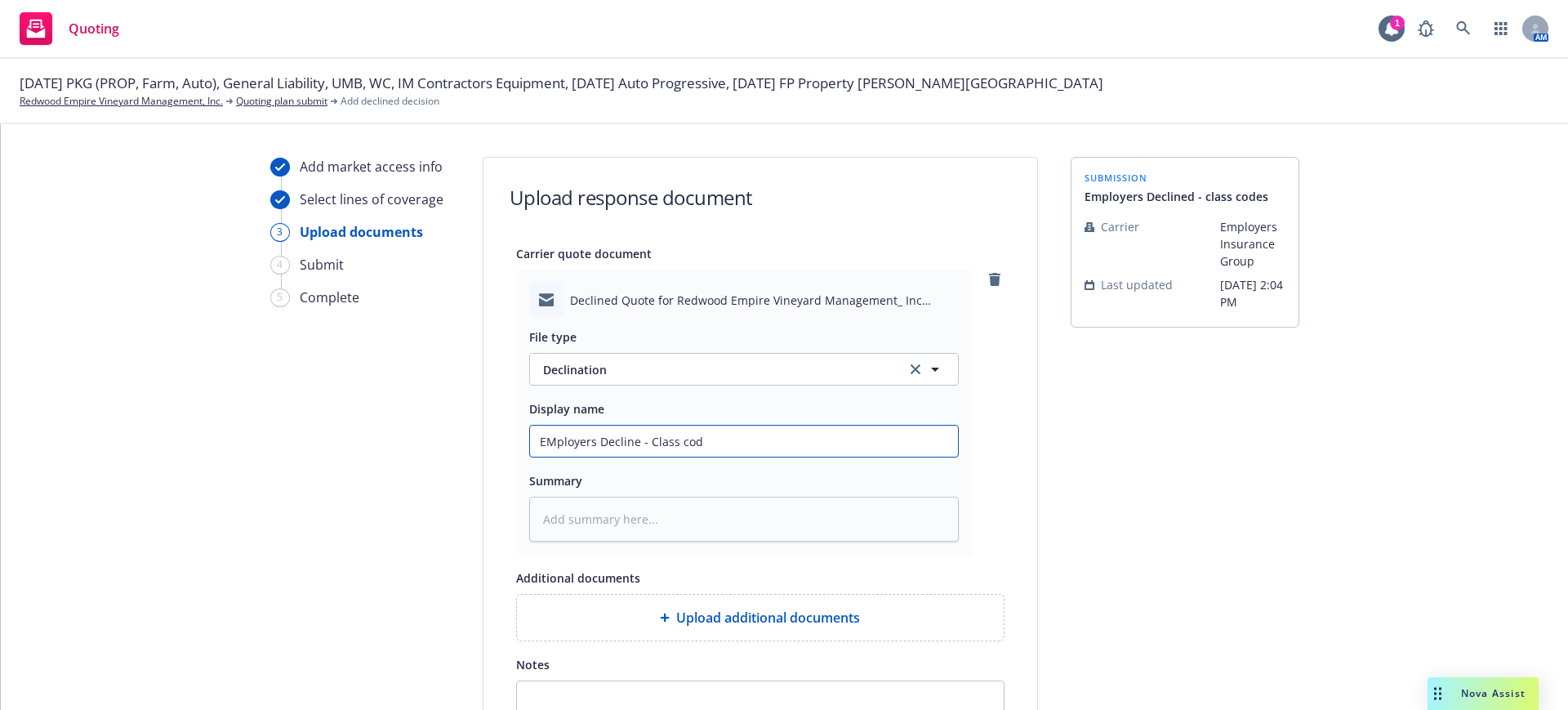
type input "EMployers Decline - Class code"
type textarea "x"
type input "EMployers Decline - Class codes"
click at [535, 436] on input "EMployers Decline - Class codes" at bounding box center [743, 442] width 428 height 31
type textarea "x"
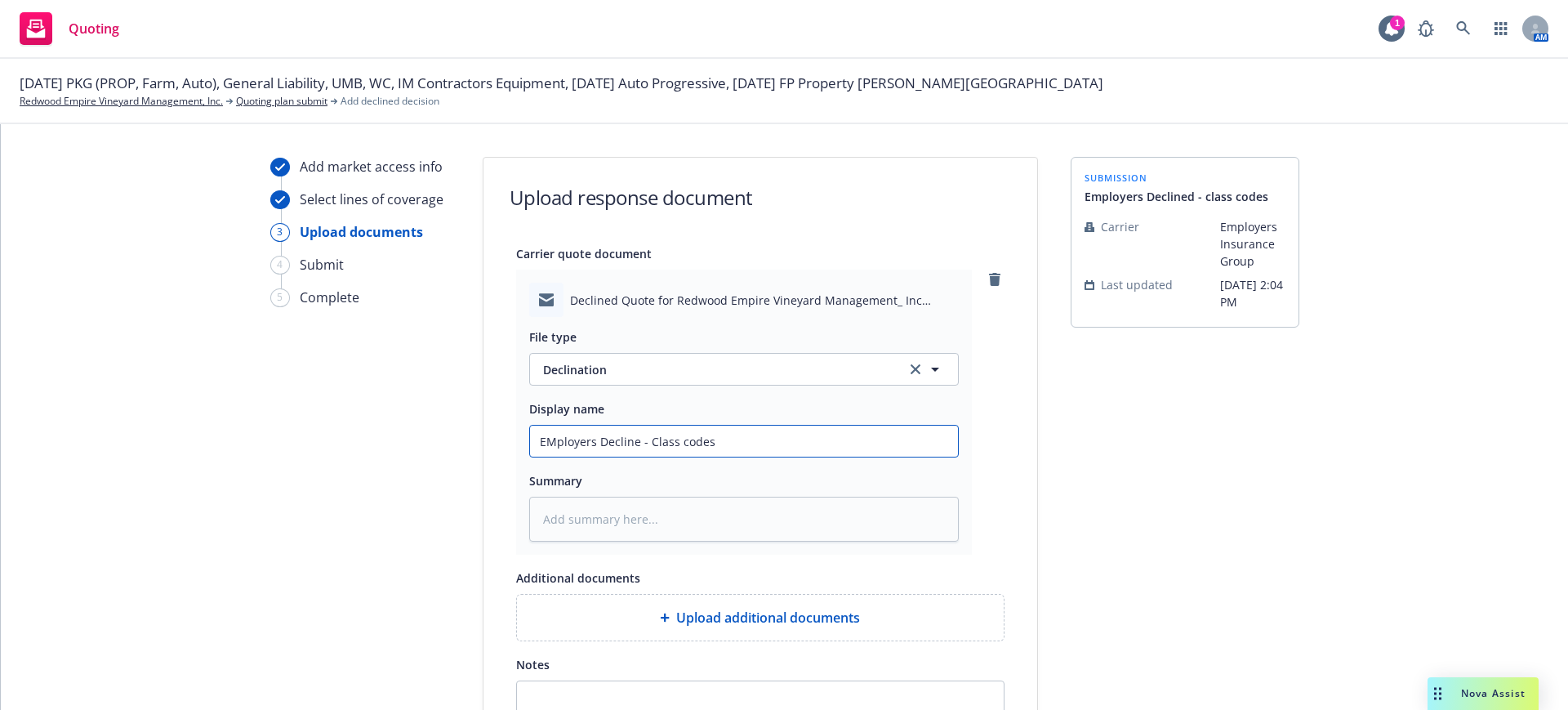
type input "Eployers Decline - Class codes"
type textarea "x"
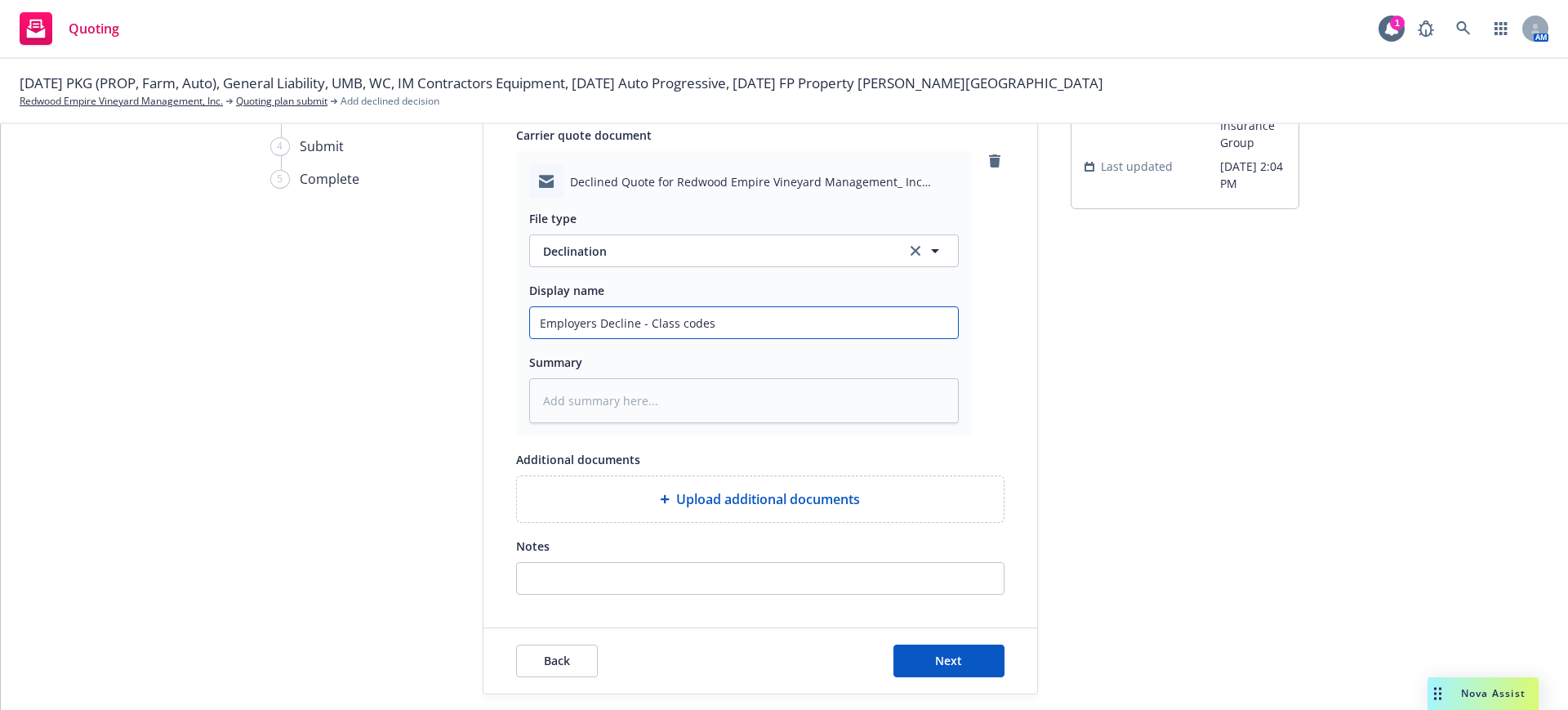
scroll to position [135, 0]
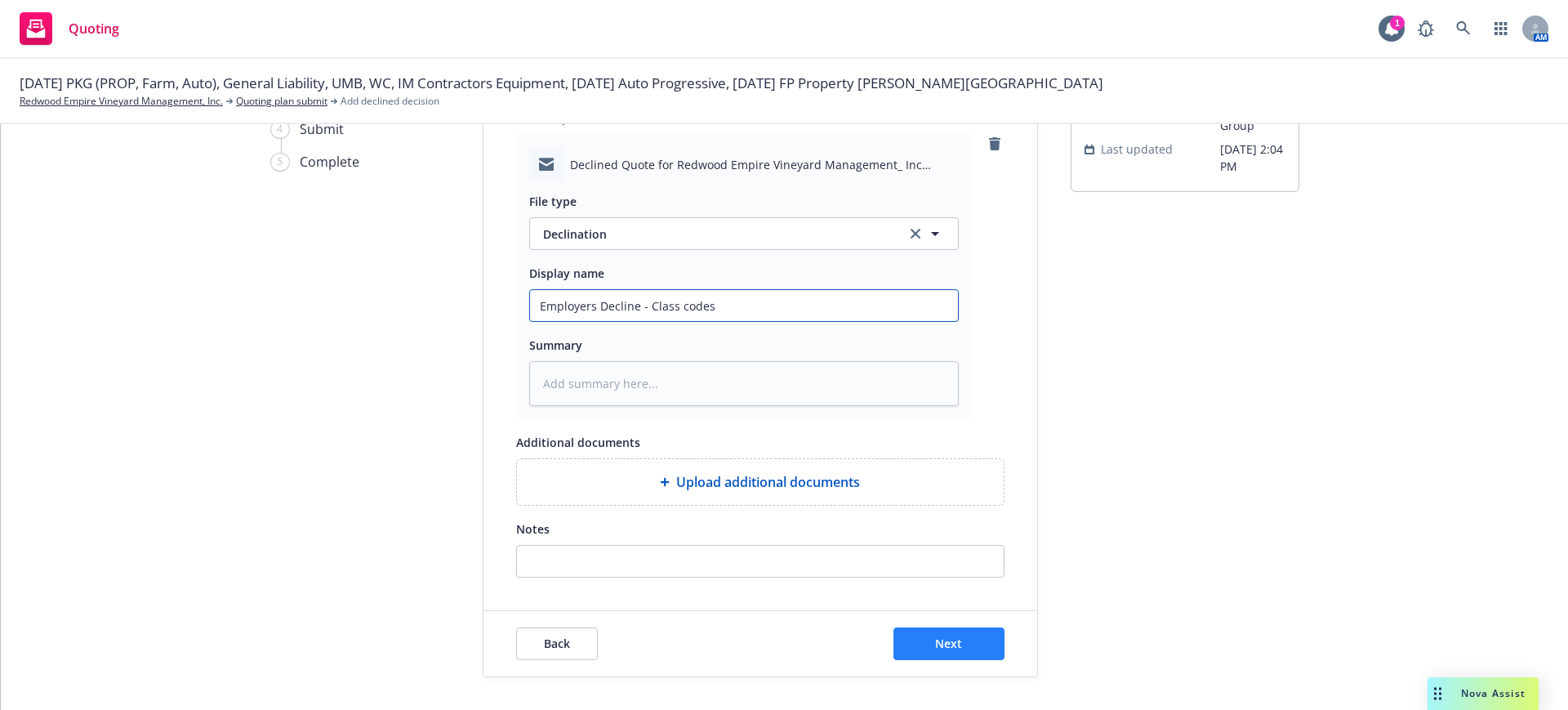
type input "Employers Decline - Class codes"
click at [907, 644] on button "Next" at bounding box center [948, 643] width 111 height 32
type textarea "x"
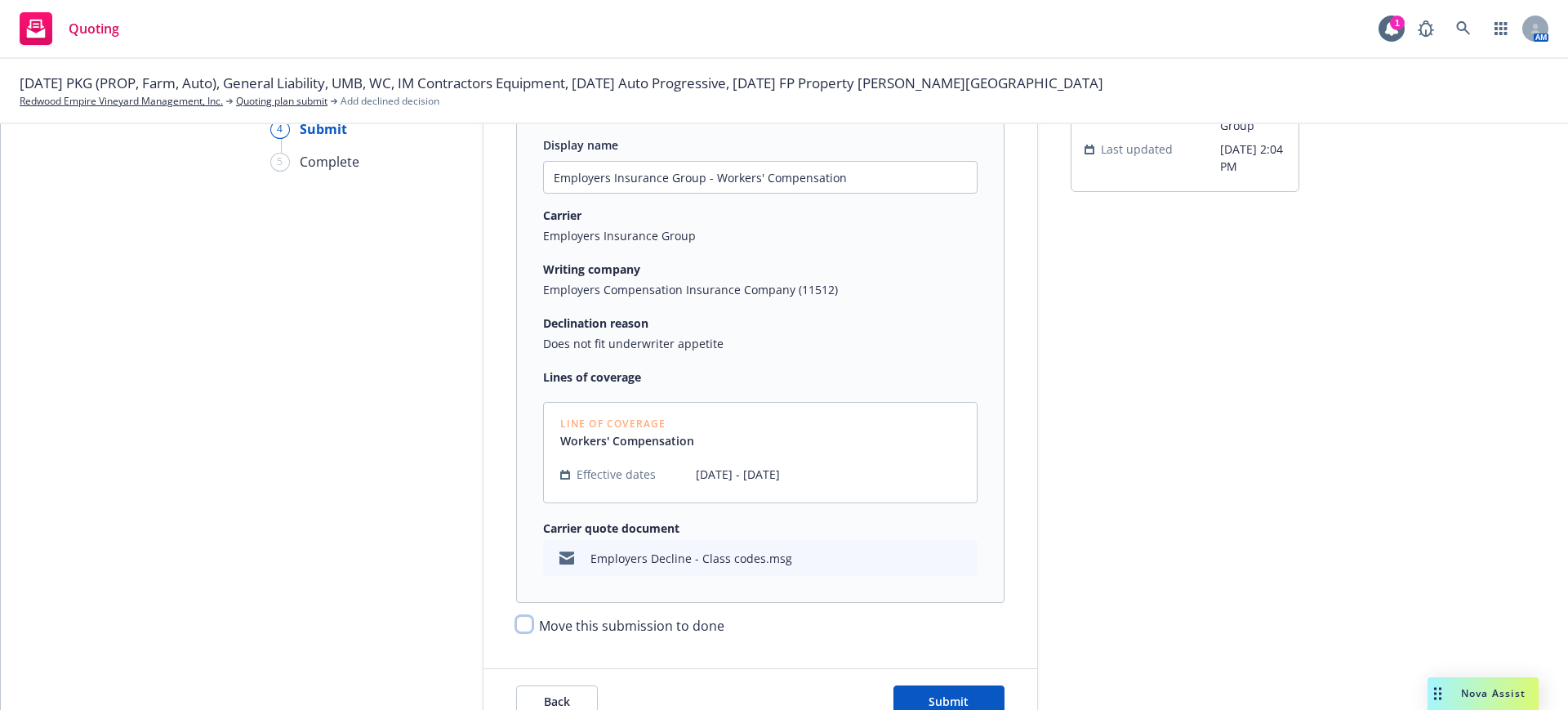
drag, startPoint x: 514, startPoint y: 627, endPoint x: 672, endPoint y: 668, distance: 163.2
click at [516, 628] on input "Move this submission to done" at bounding box center [524, 624] width 17 height 17
checkbox input "true"
click at [906, 694] on button "Submit" at bounding box center [948, 701] width 111 height 32
